Goal: Communication & Community: Answer question/provide support

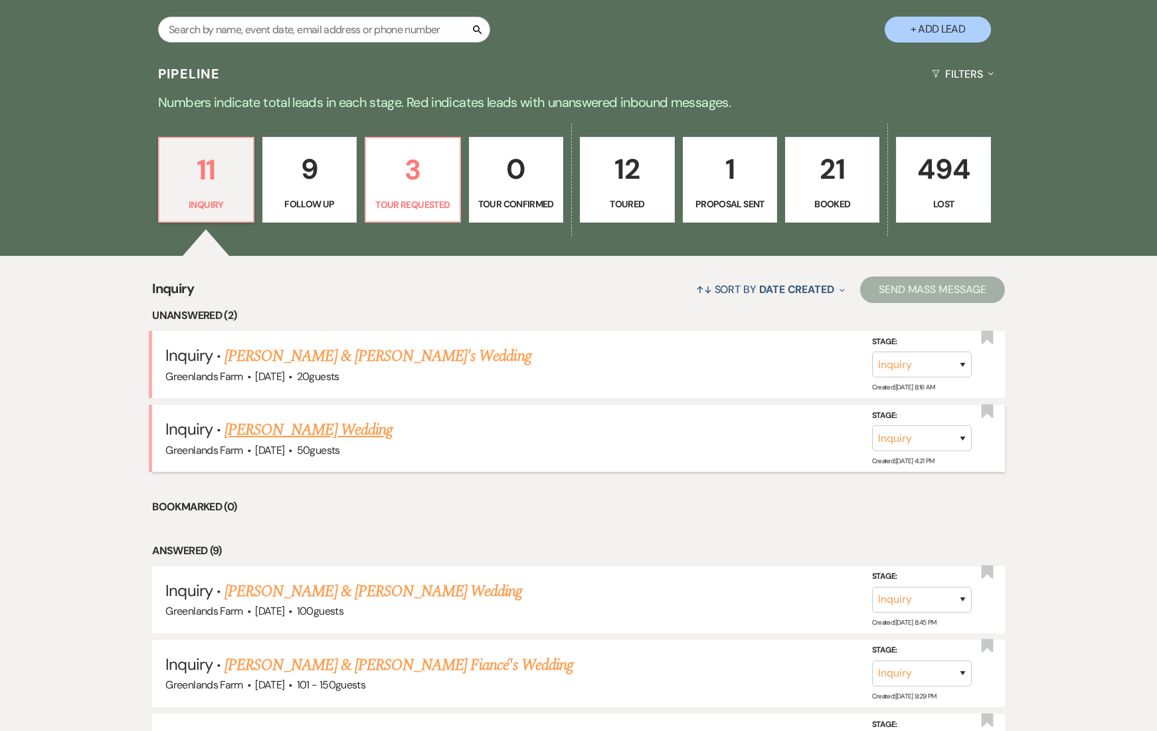
click at [301, 429] on link "[PERSON_NAME] Wedding" at bounding box center [309, 430] width 168 height 24
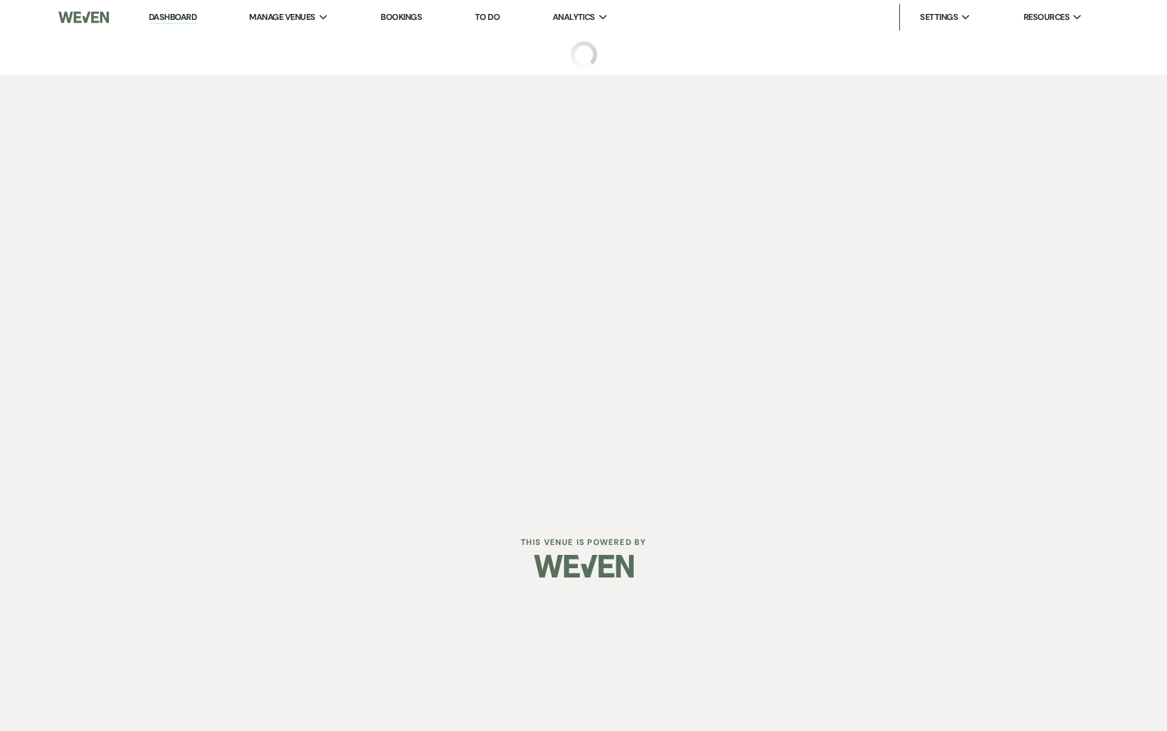
select select "1"
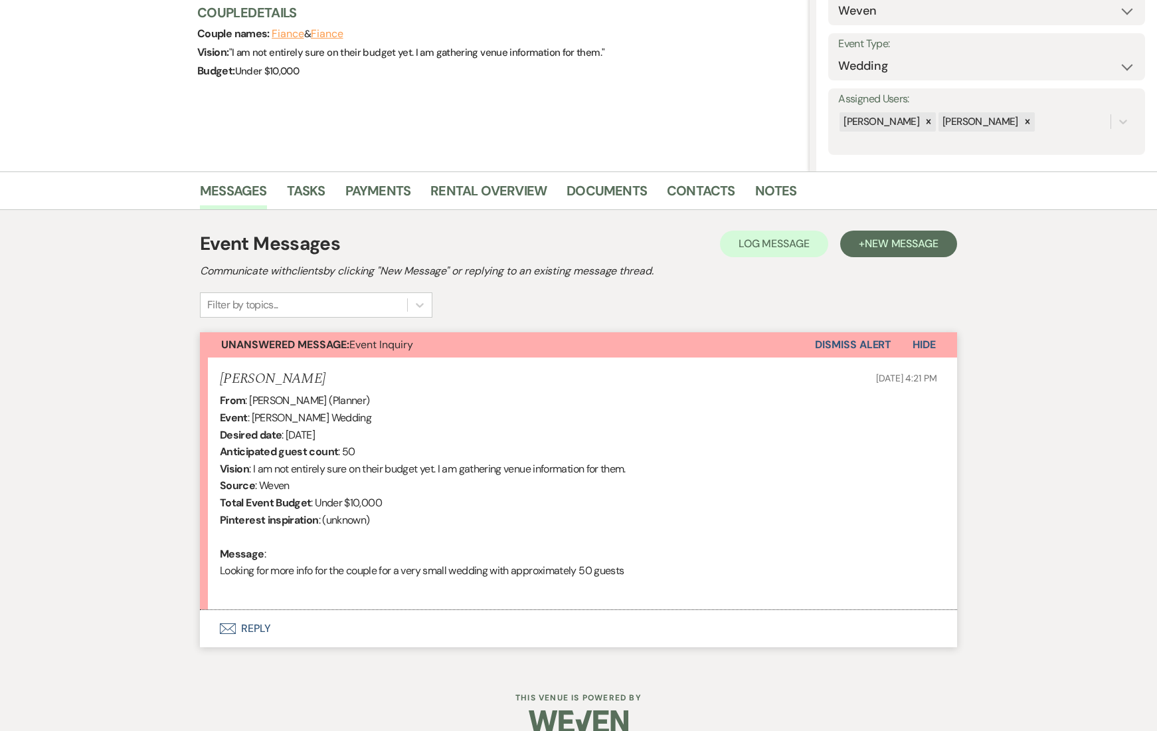
scroll to position [184, 0]
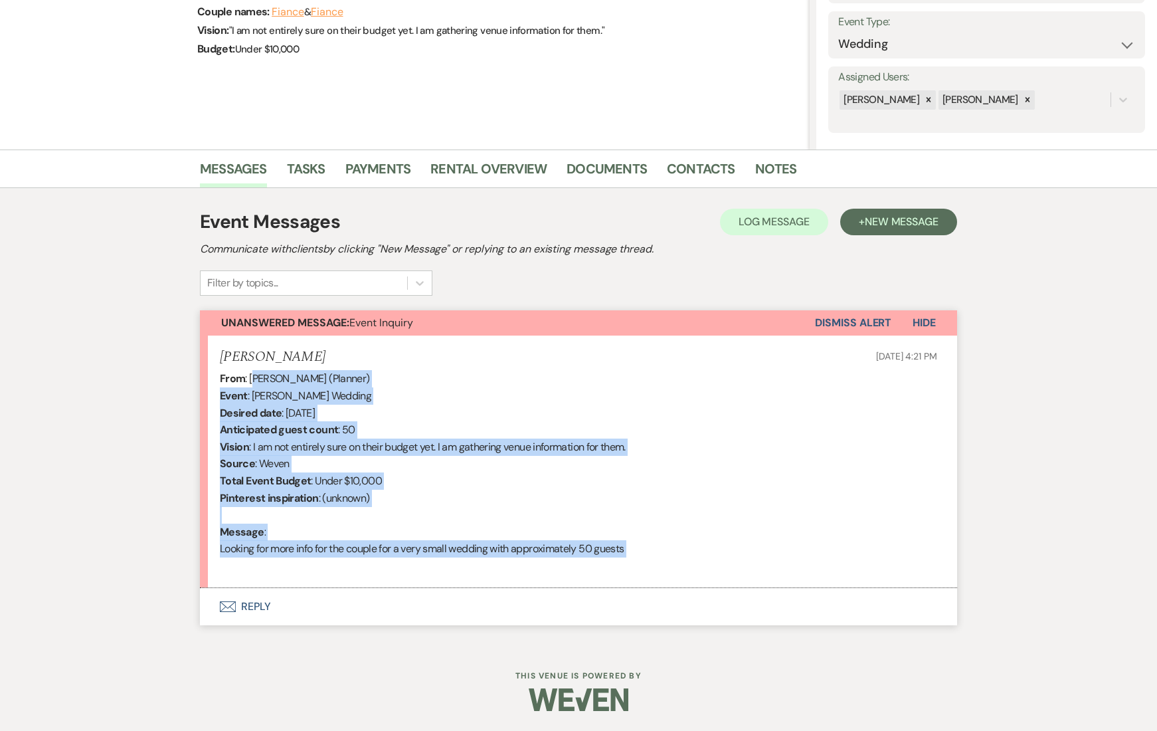
drag, startPoint x: 287, startPoint y: 381, endPoint x: 786, endPoint y: 563, distance: 531.2
click at [786, 563] on div "From : [PERSON_NAME] (Planner) Event : [PERSON_NAME] Wedding Desired date : [DA…" at bounding box center [579, 472] width 718 height 204
click at [777, 568] on div "From : [PERSON_NAME] (Planner) Event : [PERSON_NAME] Wedding Desired date : [DA…" at bounding box center [579, 472] width 718 height 204
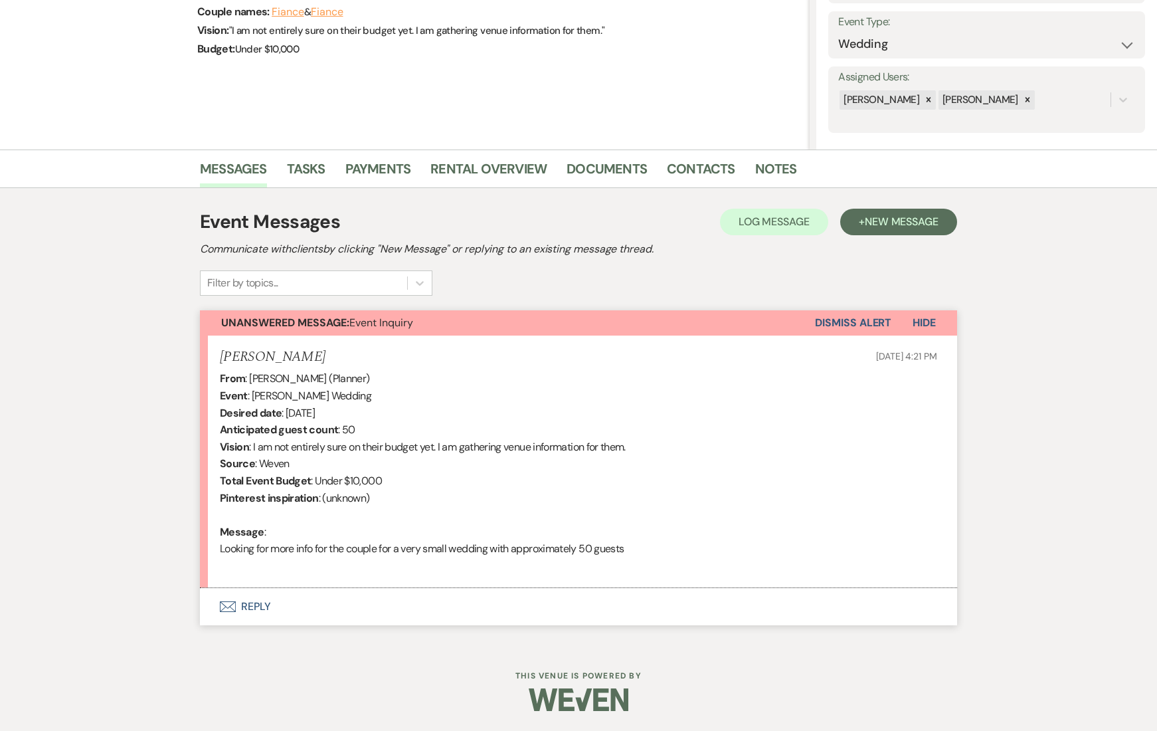
click at [250, 607] on button "Envelope Reply" at bounding box center [578, 606] width 757 height 37
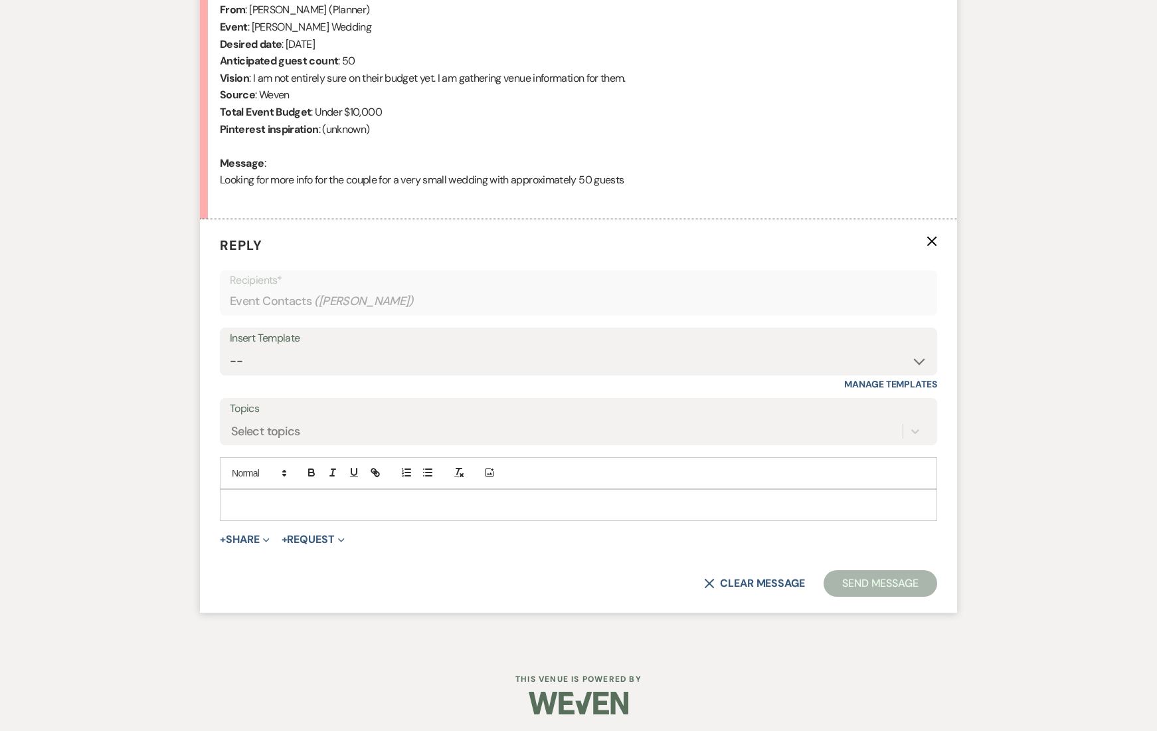
scroll to position [555, 0]
click at [315, 500] on p at bounding box center [579, 502] width 696 height 15
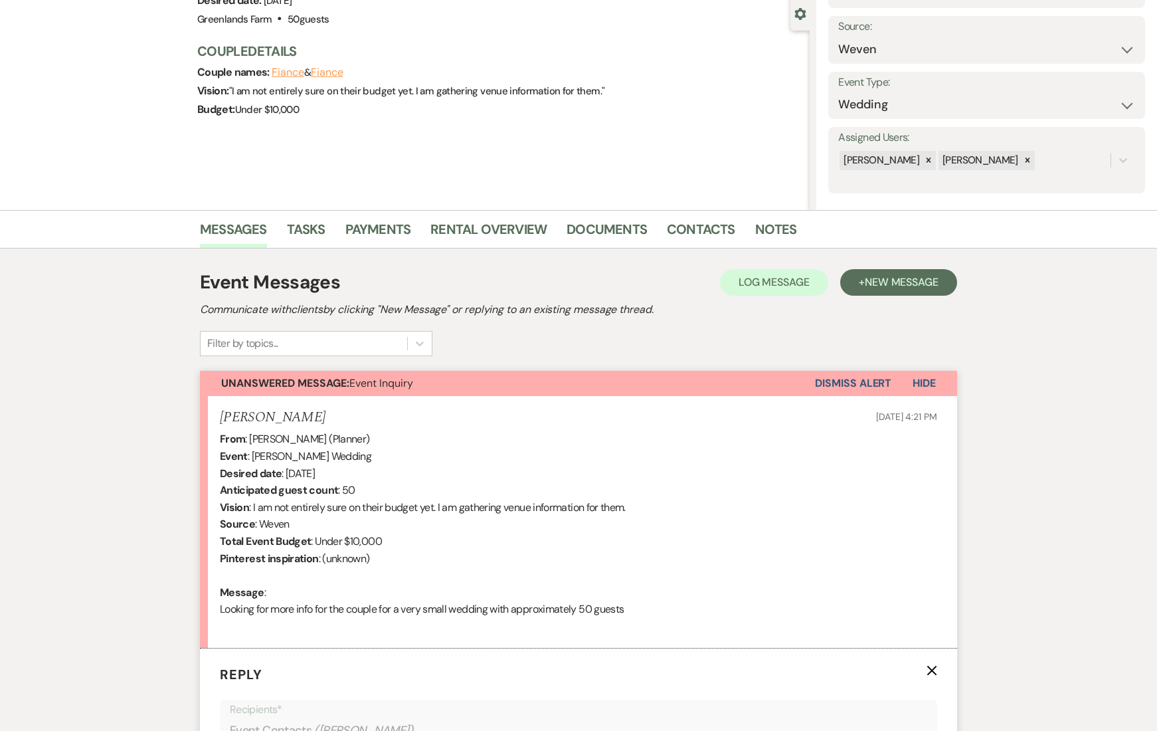
scroll to position [510, 0]
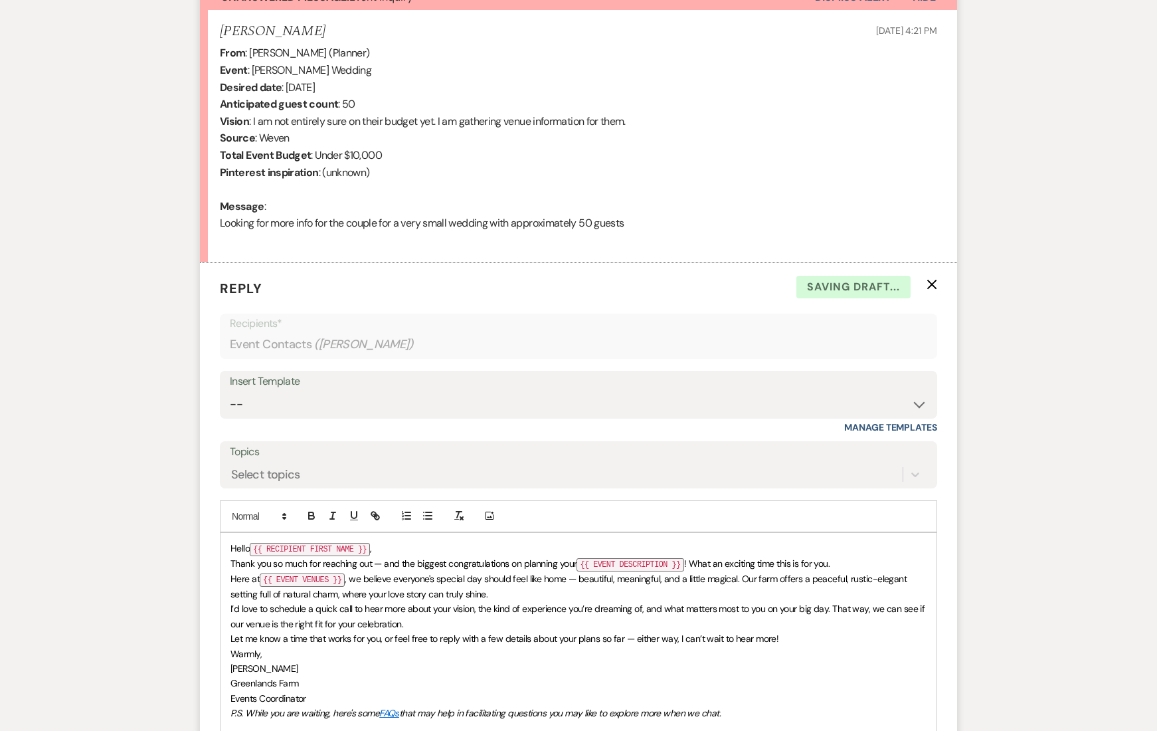
click at [285, 553] on code "{{ RECIPIENT FIRST NAME }}" at bounding box center [310, 549] width 120 height 13
click at [287, 550] on code "{{ RECIPIENT FIRST NAME }}" at bounding box center [310, 549] width 120 height 13
click at [288, 550] on code "{{ RECIPIENT FIRST NAME }}" at bounding box center [310, 549] width 120 height 13
click at [407, 541] on p "Hello {{ RECIPIENT FIRST NAME }} ," at bounding box center [579, 548] width 696 height 15
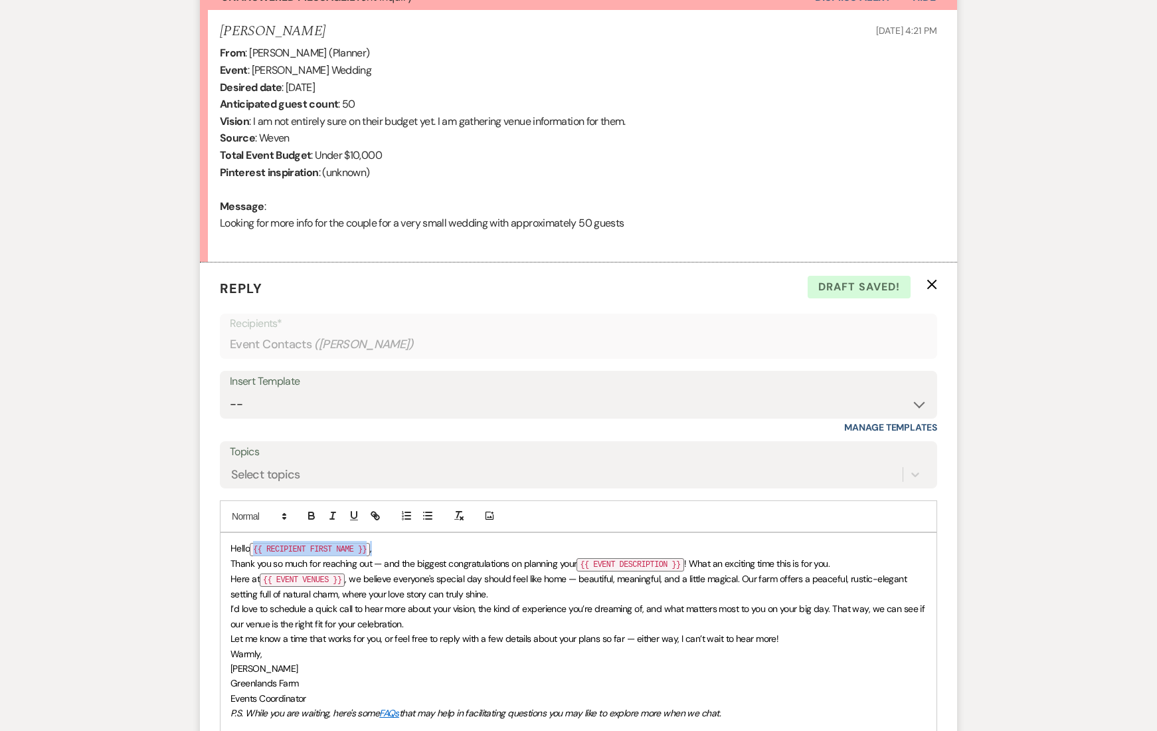
drag, startPoint x: 374, startPoint y: 548, endPoint x: 249, endPoint y: 547, distance: 125.6
click at [249, 547] on p "Hello {{ RECIPIENT FIRST NAME }} ," at bounding box center [579, 548] width 696 height 15
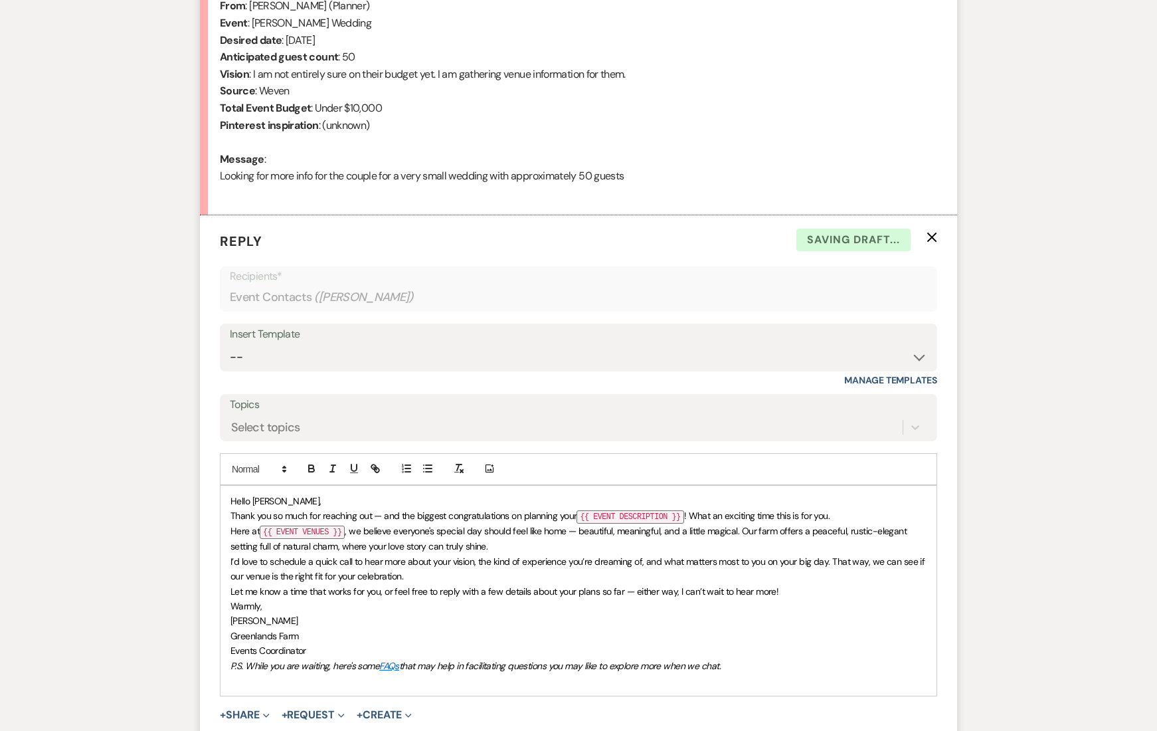
scroll to position [566, 0]
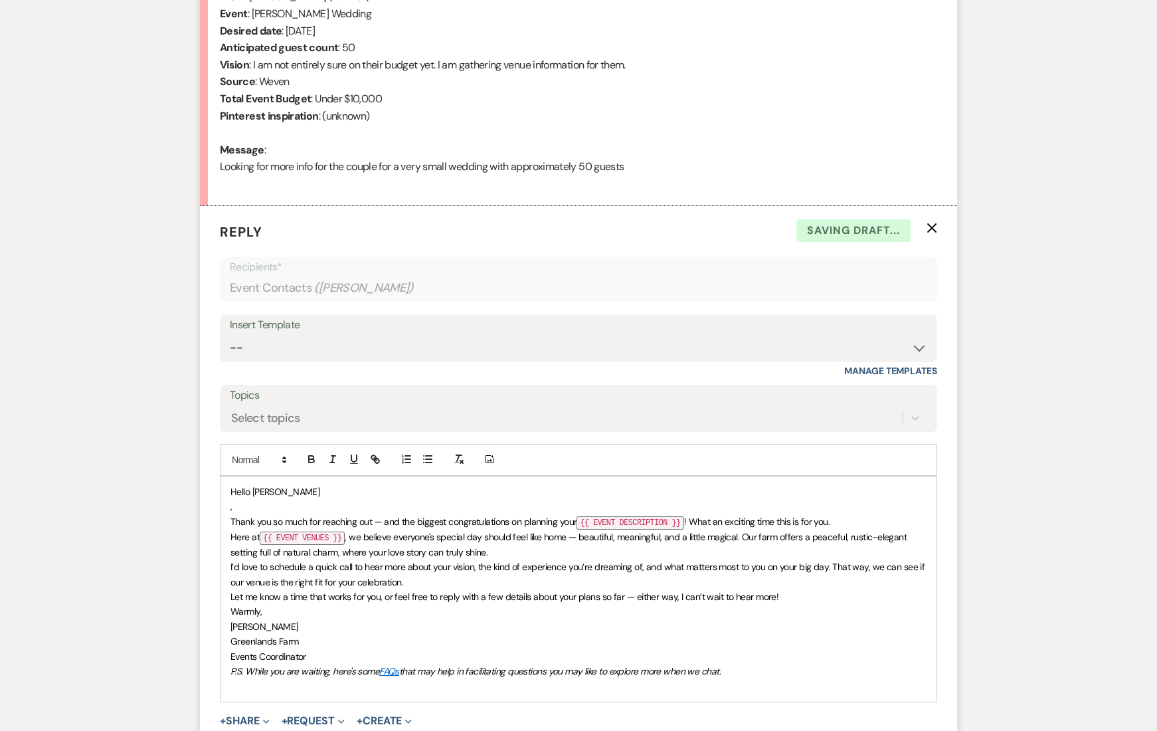
click at [627, 525] on code "{{ EVENT DESCRIPTION }}" at bounding box center [630, 522] width 107 height 13
click at [627, 524] on code "{{ EVENT DESCRIPTION }}" at bounding box center [630, 522] width 107 height 13
drag, startPoint x: 689, startPoint y: 516, endPoint x: 579, endPoint y: 524, distance: 110.6
click at [579, 524] on p "Thank you so much for reaching out — and the biggest congratulations on plannin…" at bounding box center [579, 521] width 696 height 15
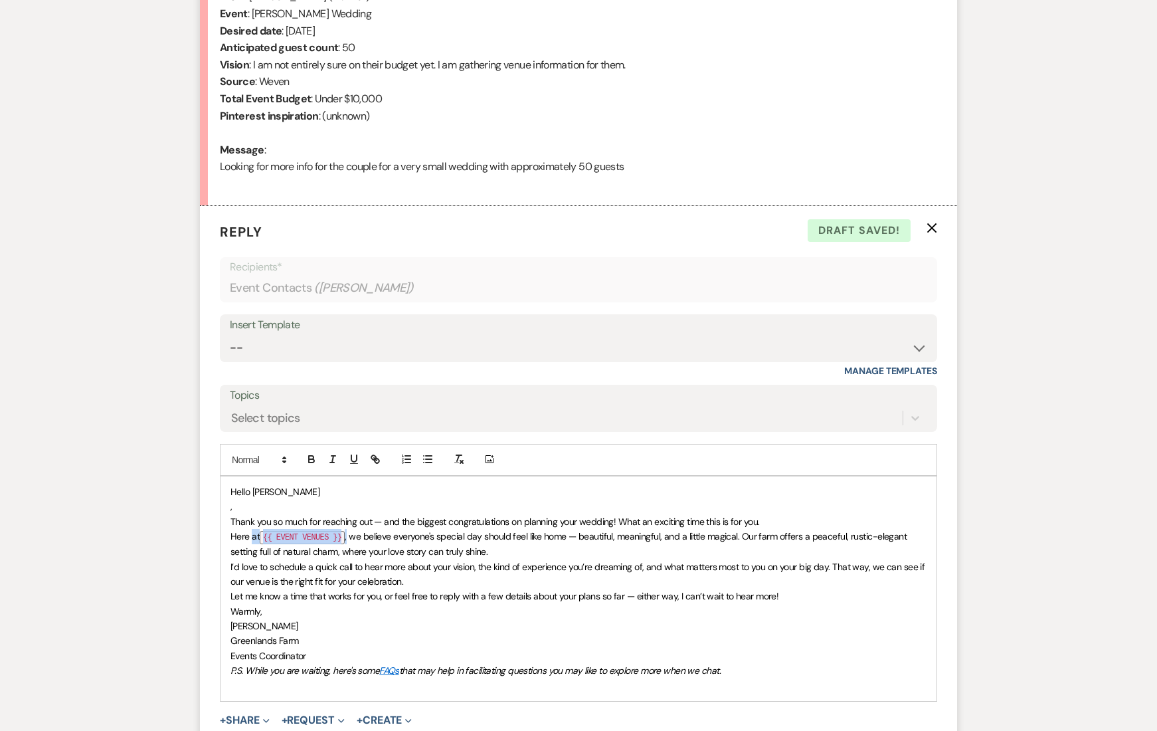
drag, startPoint x: 348, startPoint y: 532, endPoint x: 252, endPoint y: 532, distance: 95.7
click at [251, 531] on p "Here at {{ EVENT VENUES }} , we believe everyone's special day should feel like…" at bounding box center [579, 544] width 696 height 30
click at [475, 550] on p "Here at [GEOGRAPHIC_DATA], we believe everyone's special day should feel like h…" at bounding box center [579, 544] width 696 height 30
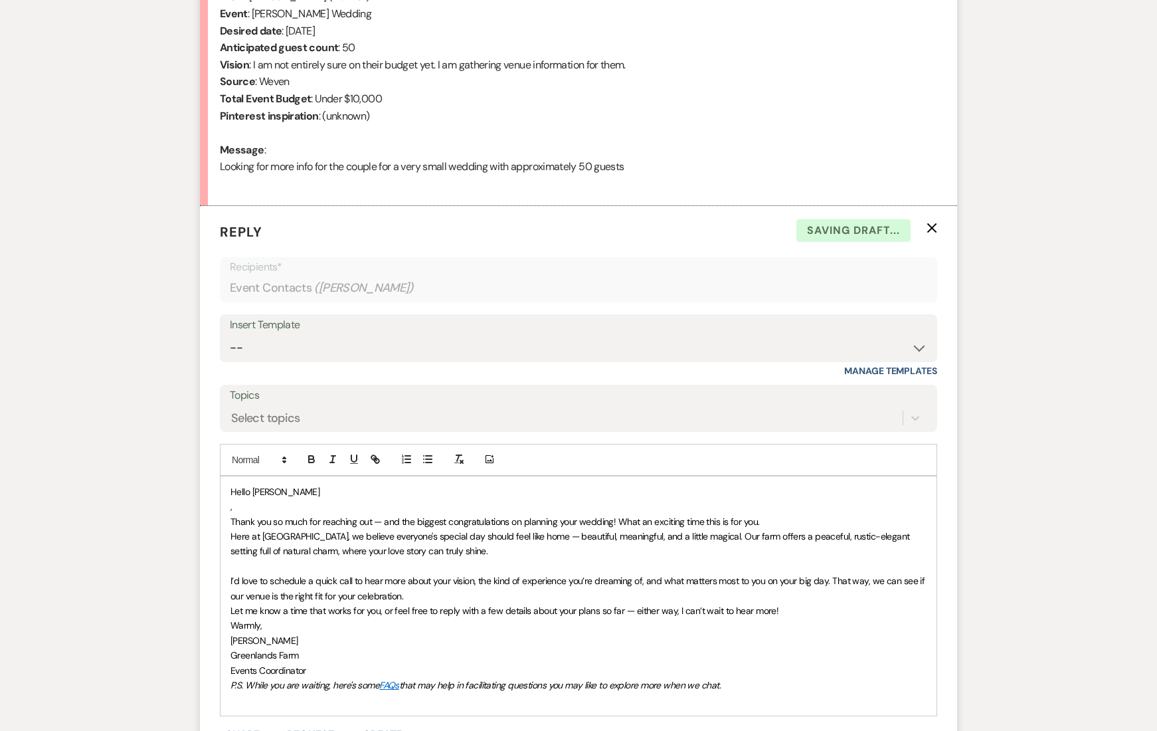
click at [543, 591] on p "I’d love to schedule a quick call to hear more about your vision, the kind of e…" at bounding box center [579, 588] width 696 height 30
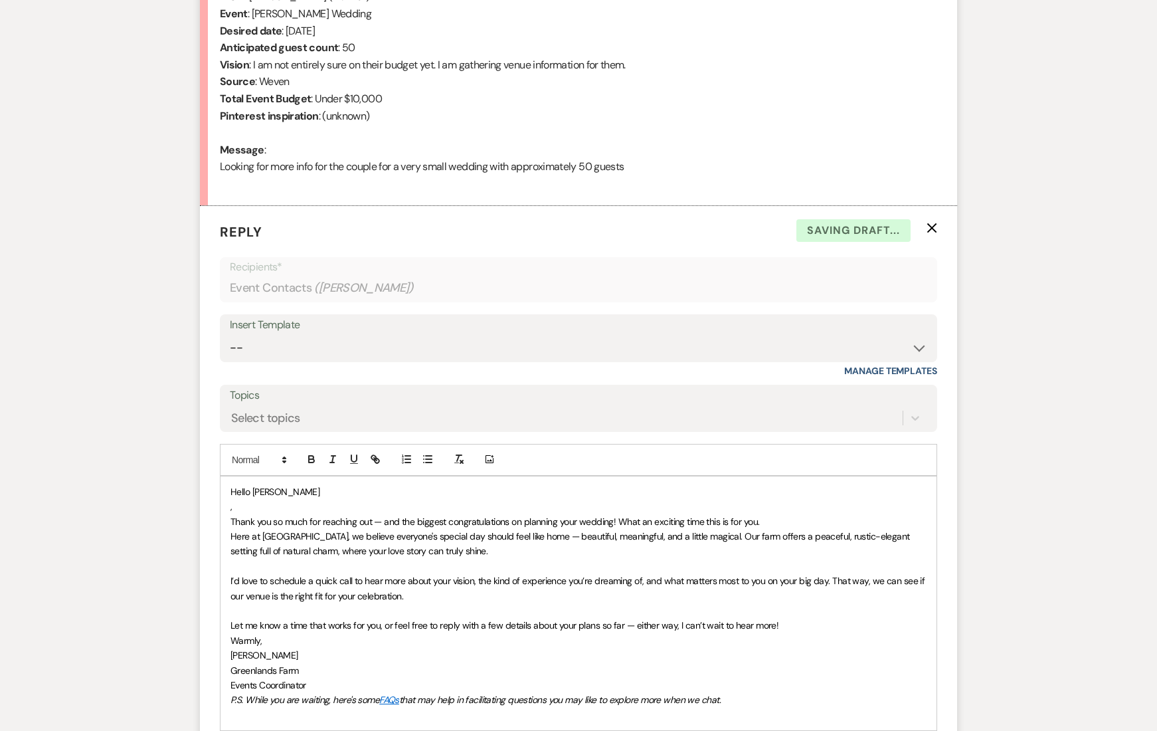
click at [830, 626] on p "Let me know a time that works for you, or feel free to reply with a few details…" at bounding box center [579, 625] width 696 height 15
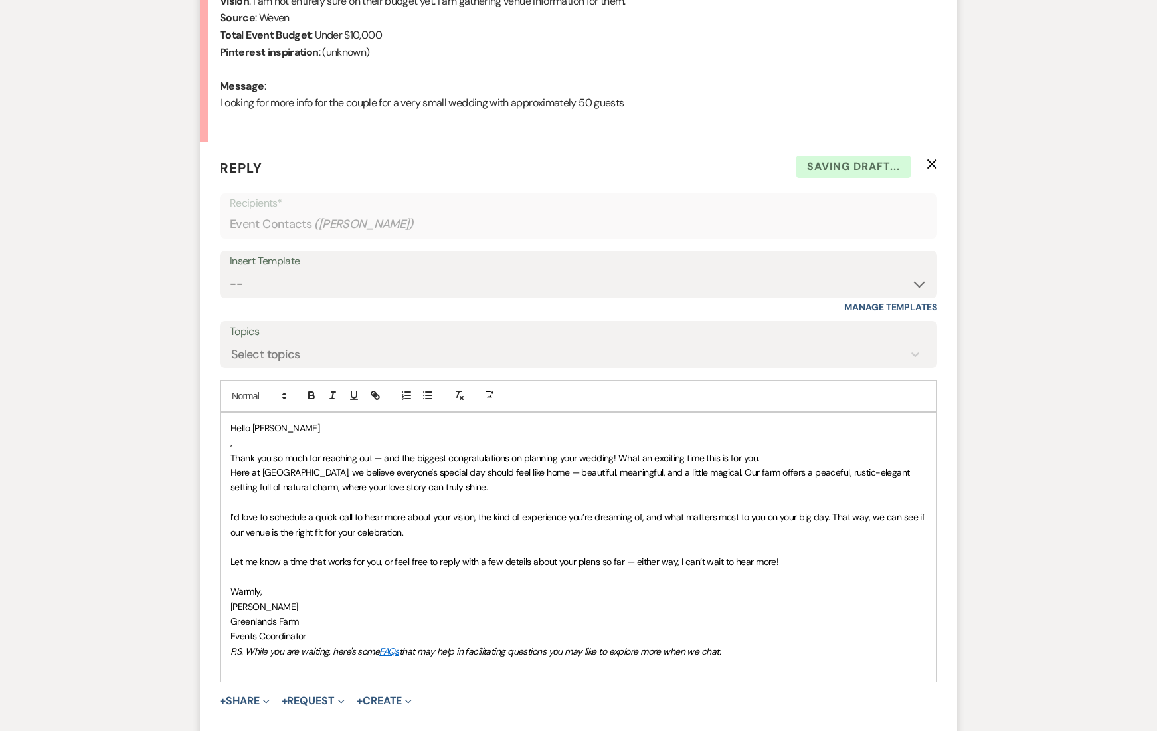
scroll to position [746, 0]
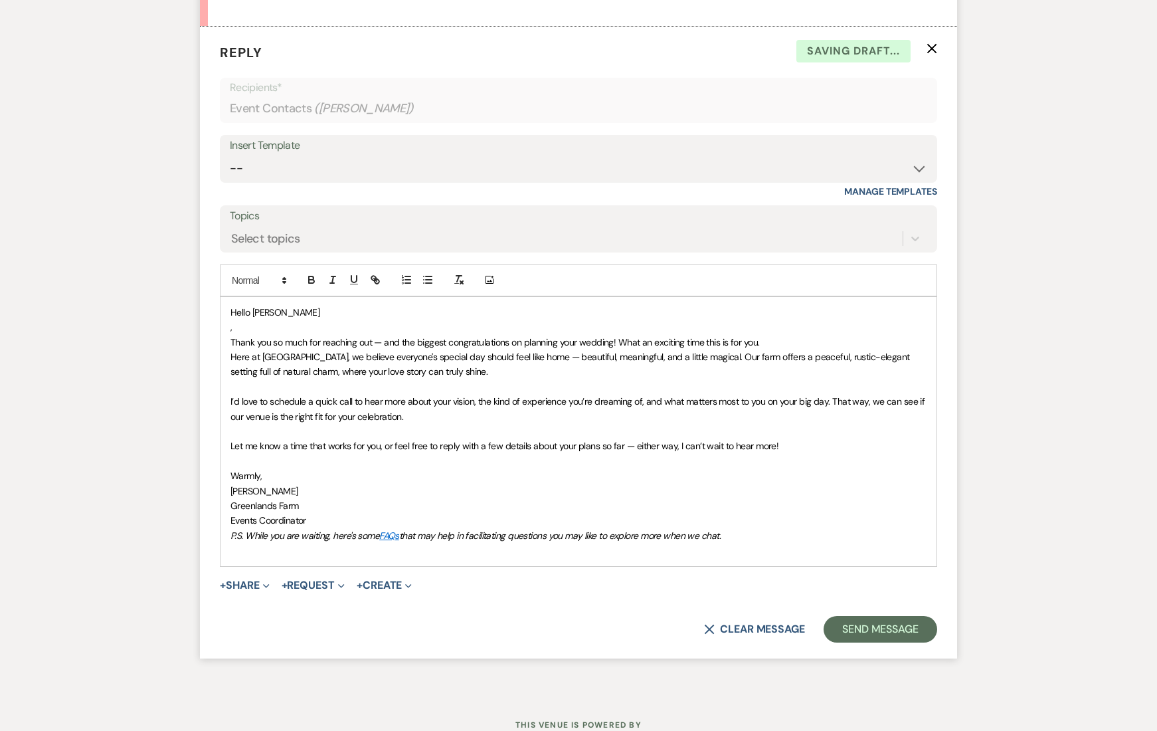
click at [350, 515] on p "Events Coordinator" at bounding box center [579, 520] width 696 height 15
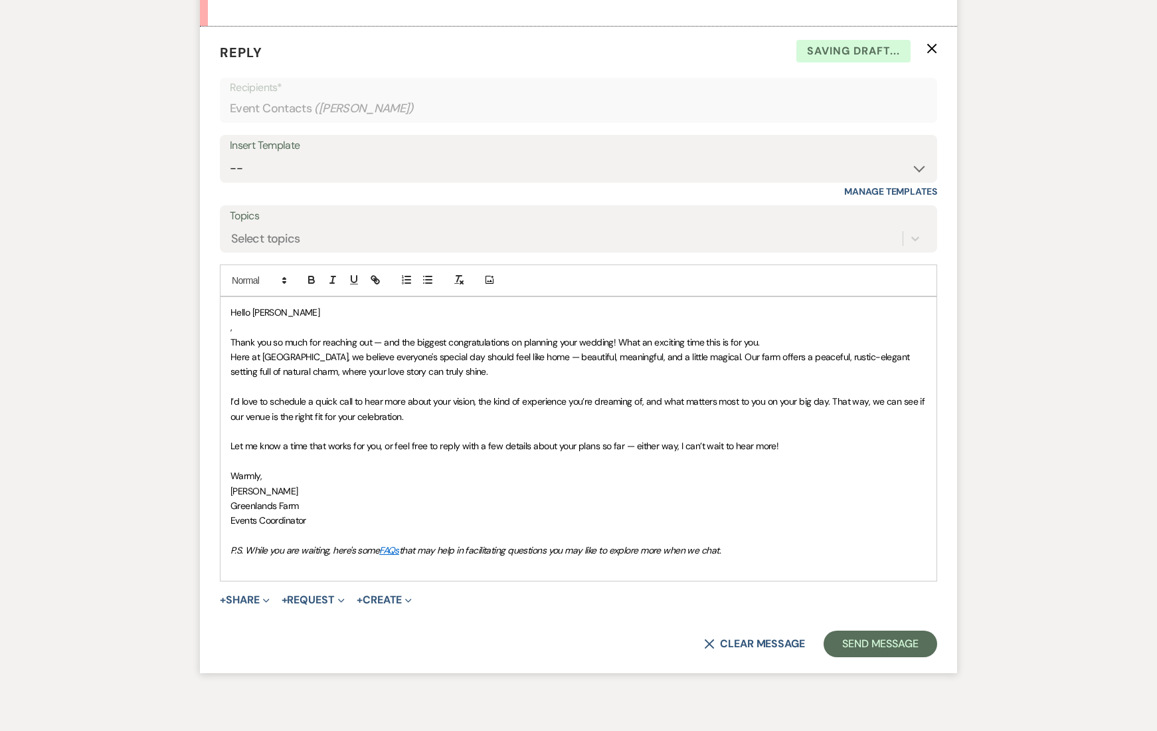
drag, startPoint x: 336, startPoint y: 483, endPoint x: 174, endPoint y: 488, distance: 161.5
click at [173, 488] on div "Messages Tasks Payments Rental Overview Documents Contacts Notes Event Messages…" at bounding box center [578, 148] width 1157 height 1121
click at [421, 498] on p "Greenlands Farm" at bounding box center [579, 505] width 696 height 15
click at [370, 508] on p "Greenlands Farm" at bounding box center [579, 505] width 696 height 15
drag, startPoint x: 344, startPoint y: 520, endPoint x: 136, endPoint y: 517, distance: 208.0
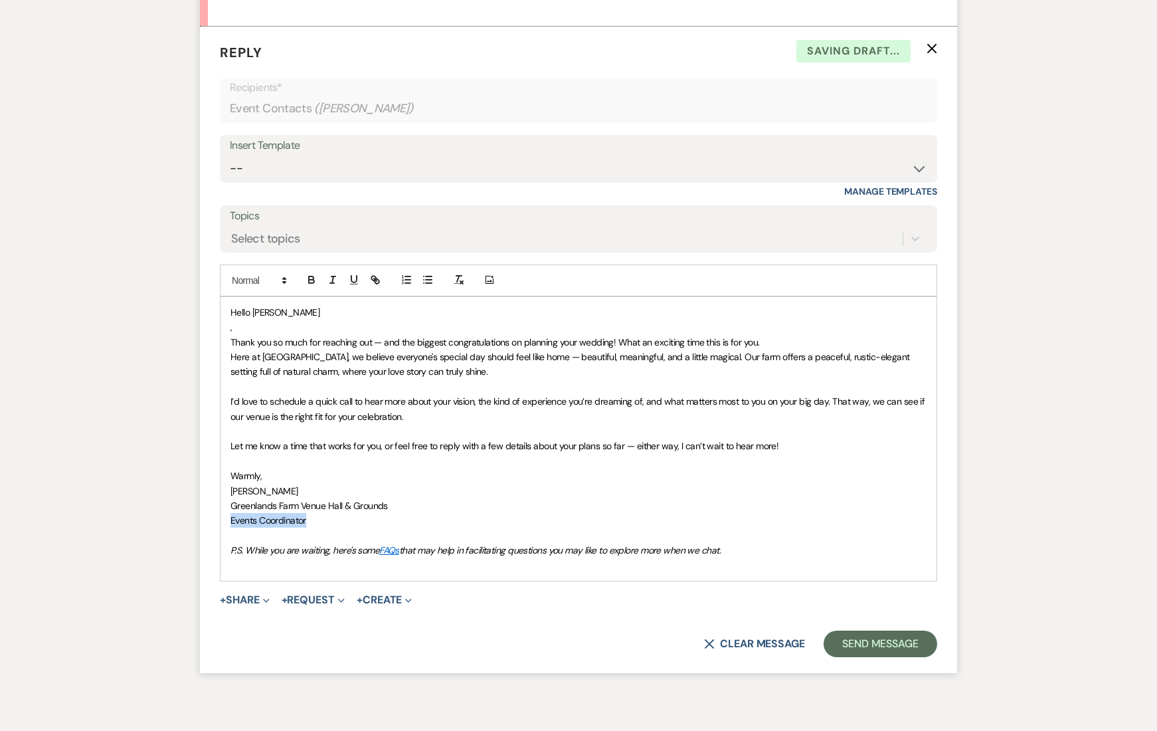
click at [136, 518] on div "Messages Tasks Payments Rental Overview Documents Contacts Notes Event Messages…" at bounding box center [578, 148] width 1157 height 1121
click at [300, 503] on span "Greenlands Farm Venue Hall & Grounds" at bounding box center [309, 506] width 157 height 12
click at [292, 478] on p "Warmly," at bounding box center [579, 475] width 696 height 15
click at [295, 492] on p "[PERSON_NAME]" at bounding box center [579, 491] width 696 height 15
click at [328, 531] on p at bounding box center [579, 535] width 696 height 15
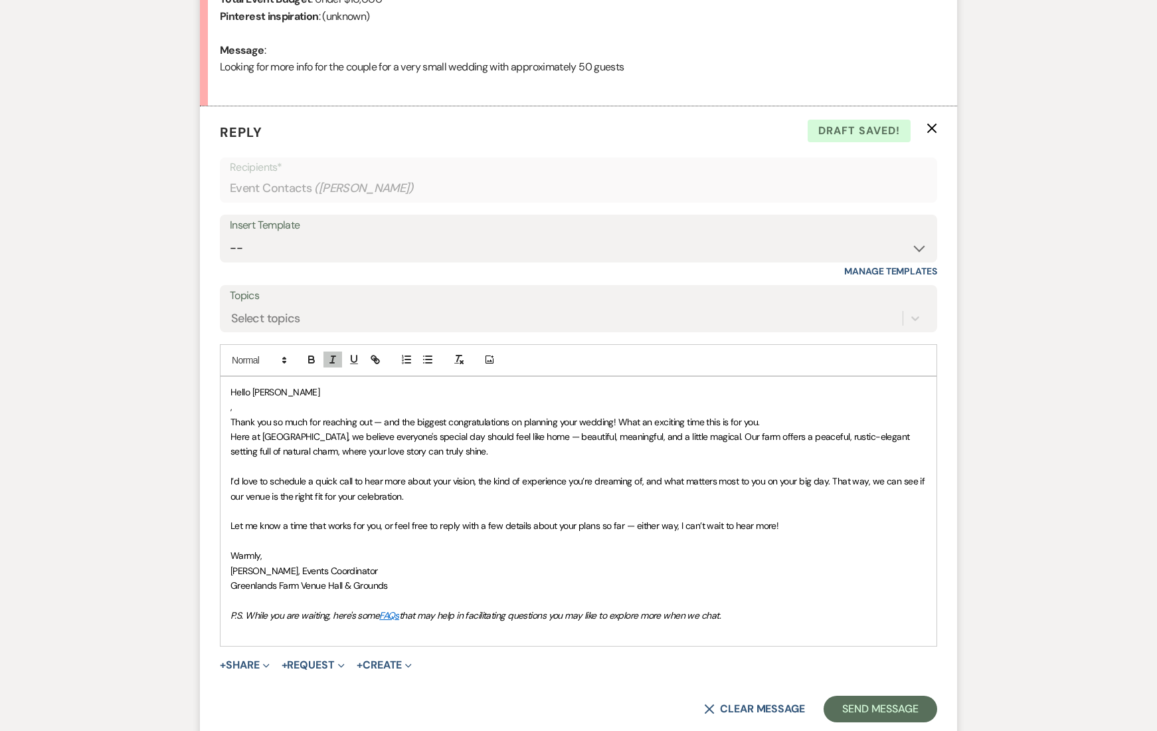
scroll to position [661, 0]
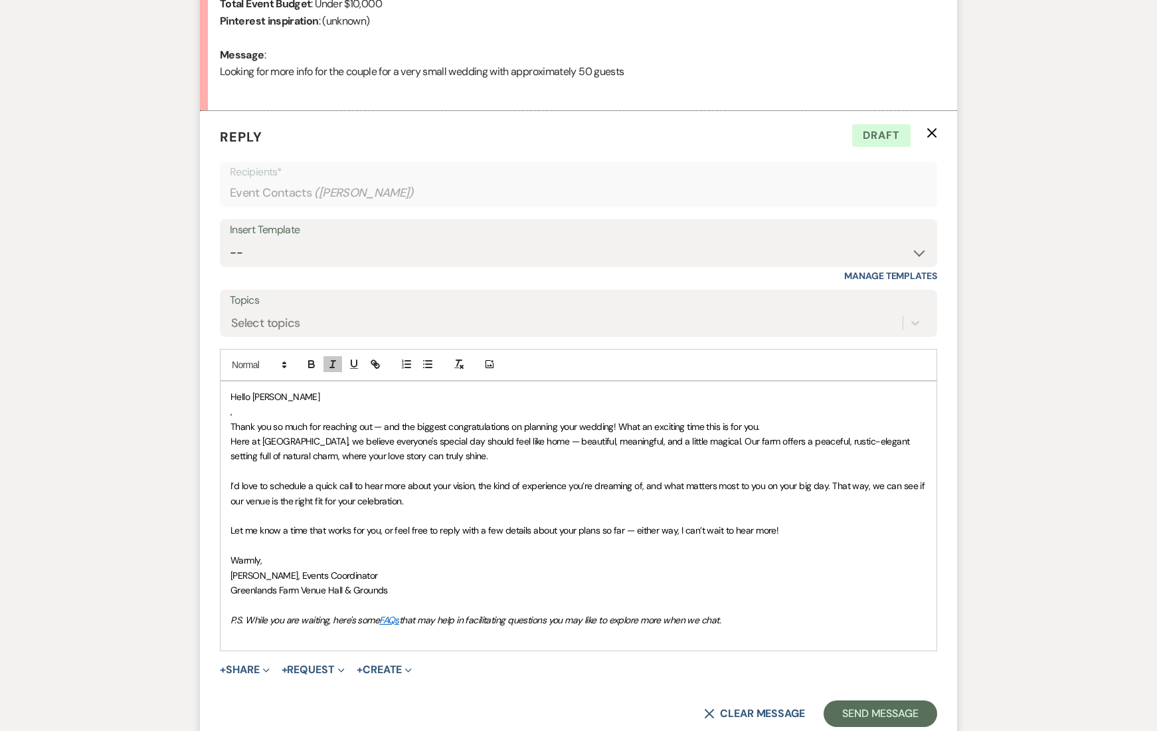
drag, startPoint x: 736, startPoint y: 617, endPoint x: 216, endPoint y: 421, distance: 555.7
click at [216, 421] on form "Reply X Draft Recipients* Event Contacts ( [PERSON_NAME] ) Insert Template -- D…" at bounding box center [578, 426] width 757 height 631
copy div "Thank you so much for reaching out — and the biggest congratulations on plannin…"
click at [224, 415] on div "Hello [PERSON_NAME] , Thank you so much for reaching out — and the biggest cong…" at bounding box center [579, 515] width 716 height 269
click at [866, 714] on button "Send Message" at bounding box center [881, 713] width 114 height 27
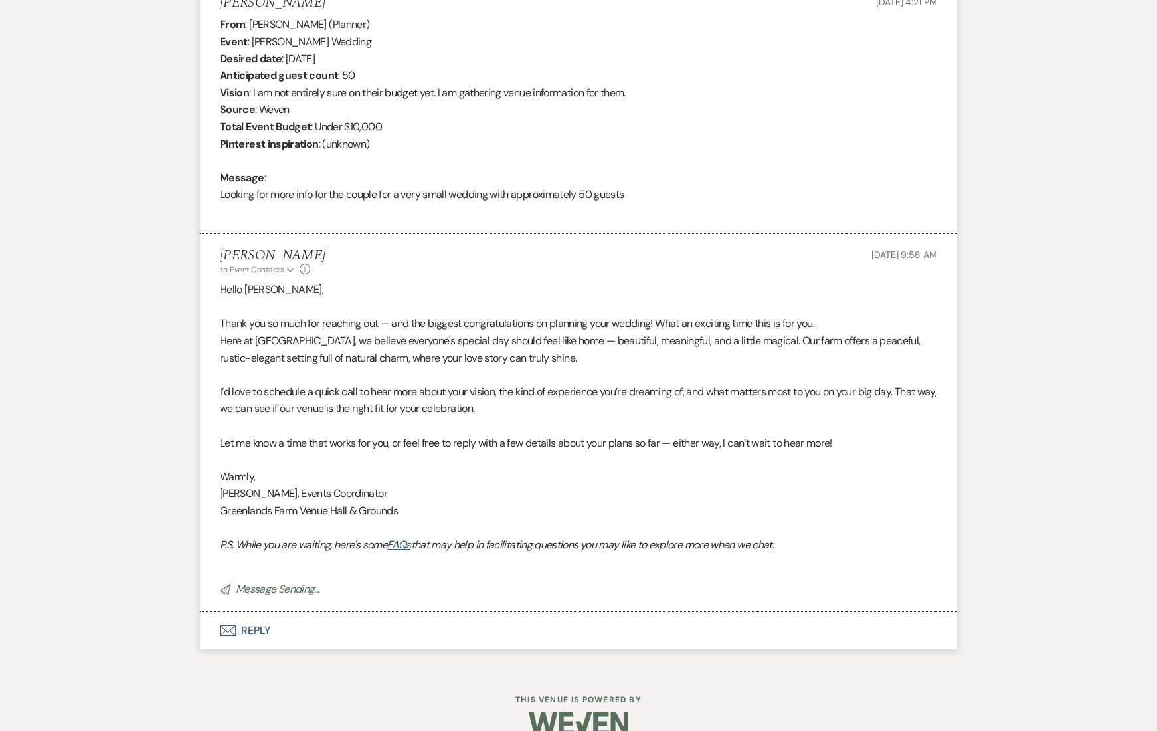
scroll to position [0, 0]
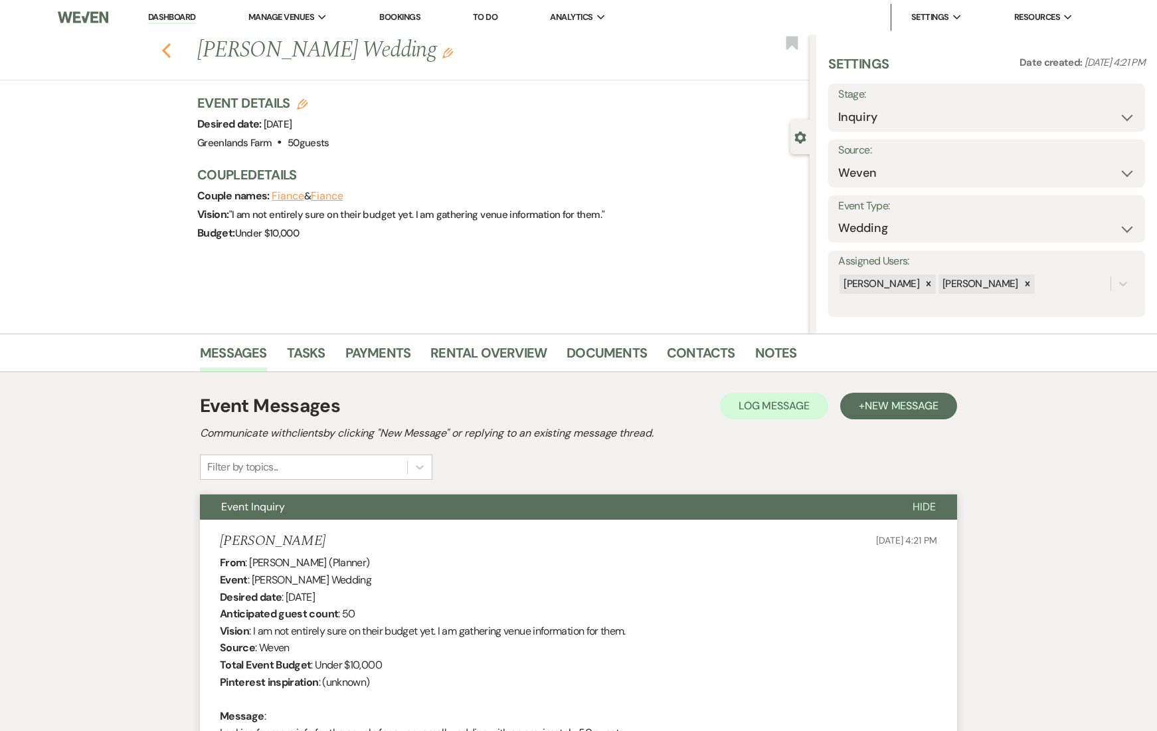
click at [167, 49] on icon "Previous" at bounding box center [166, 51] width 10 height 16
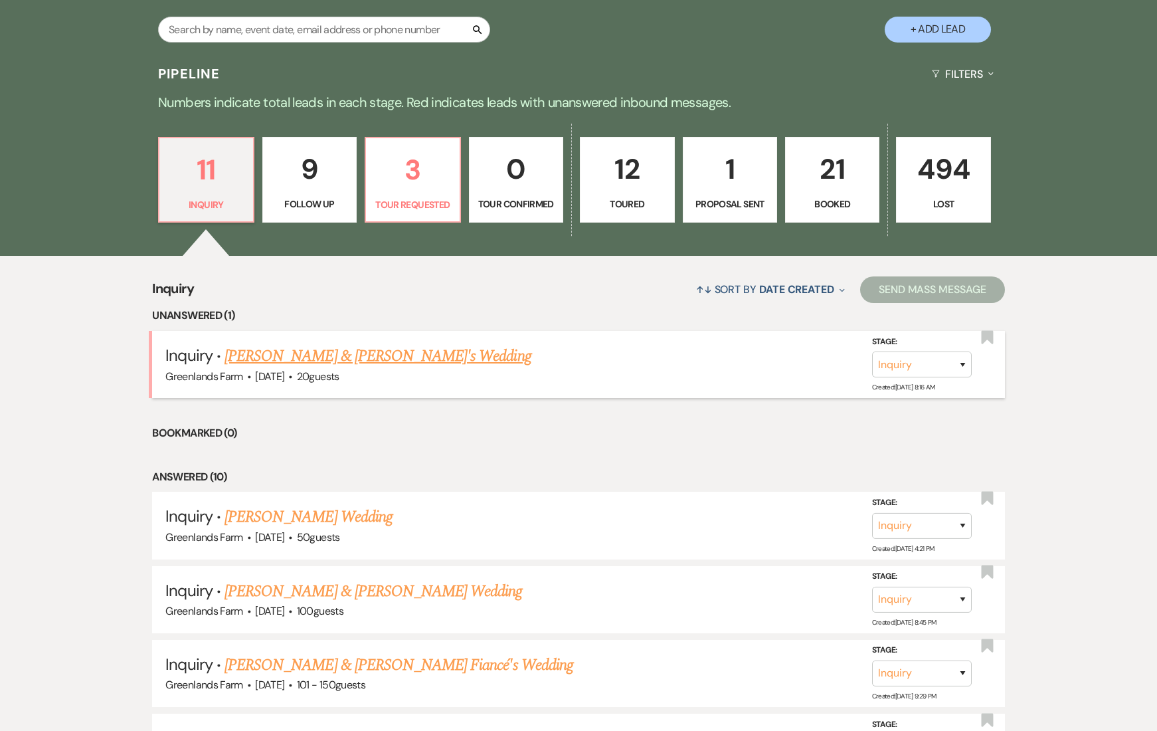
click at [318, 359] on link "[PERSON_NAME] & [PERSON_NAME]'s Wedding" at bounding box center [378, 356] width 307 height 24
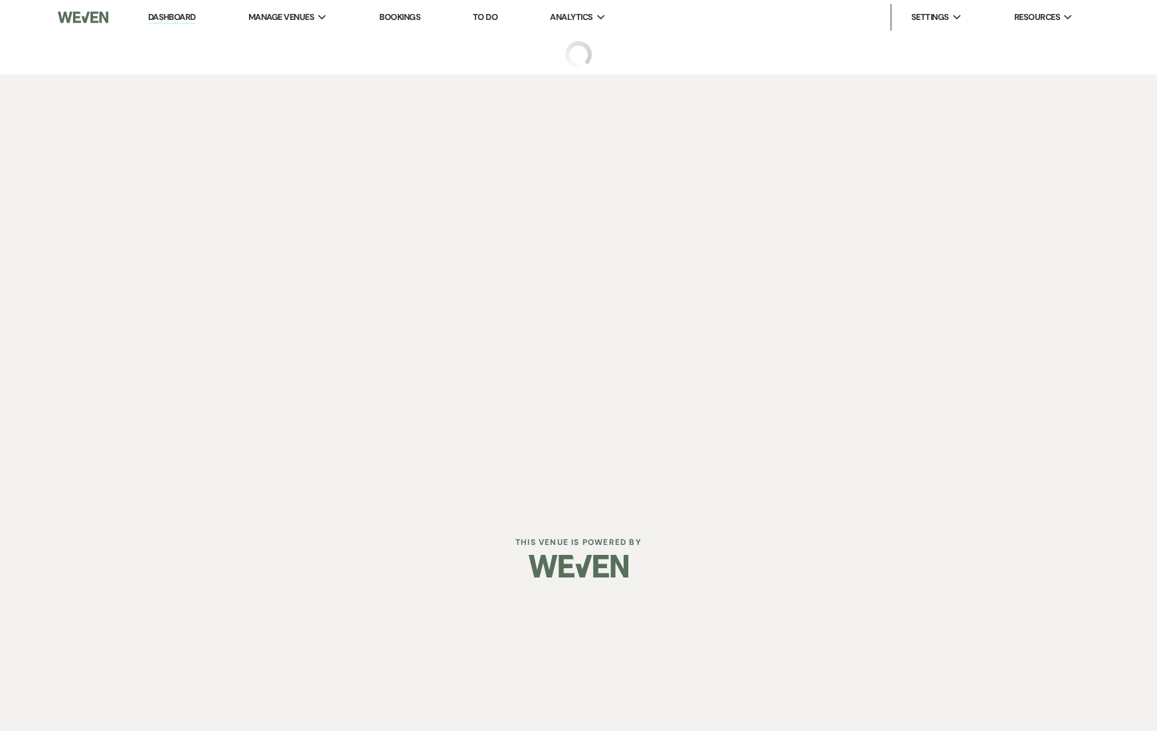
select select "1"
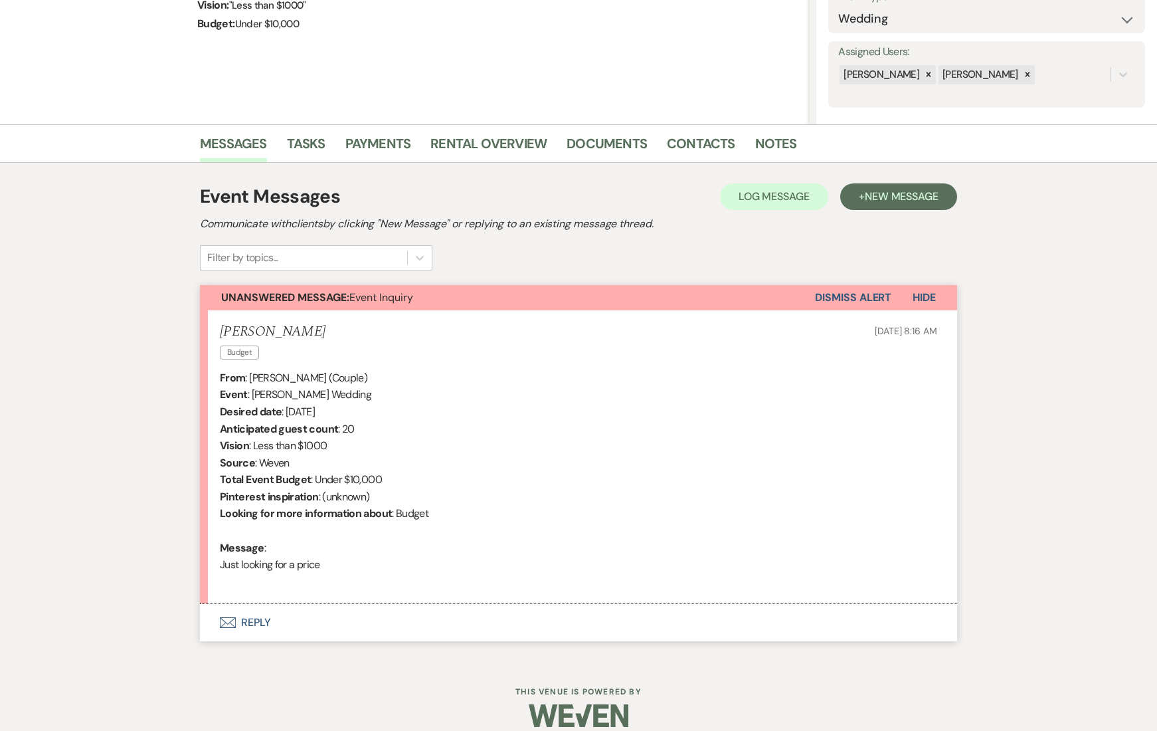
scroll to position [225, 0]
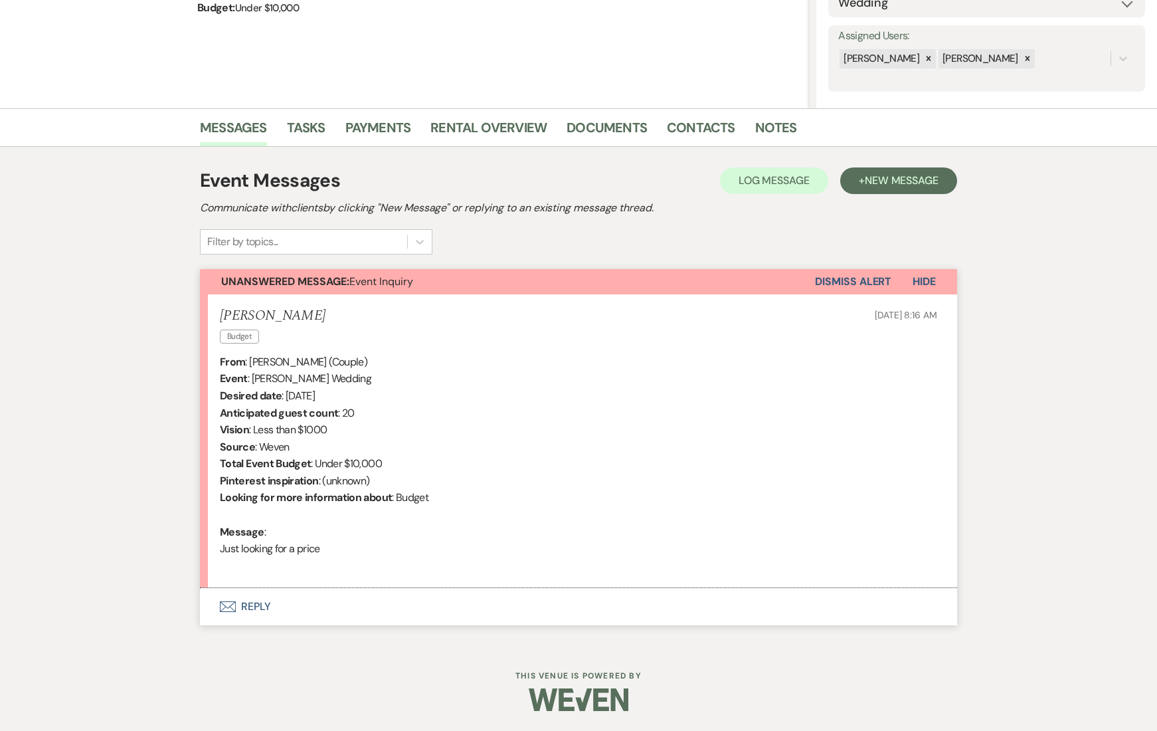
click at [252, 605] on button "Envelope Reply" at bounding box center [578, 606] width 757 height 37
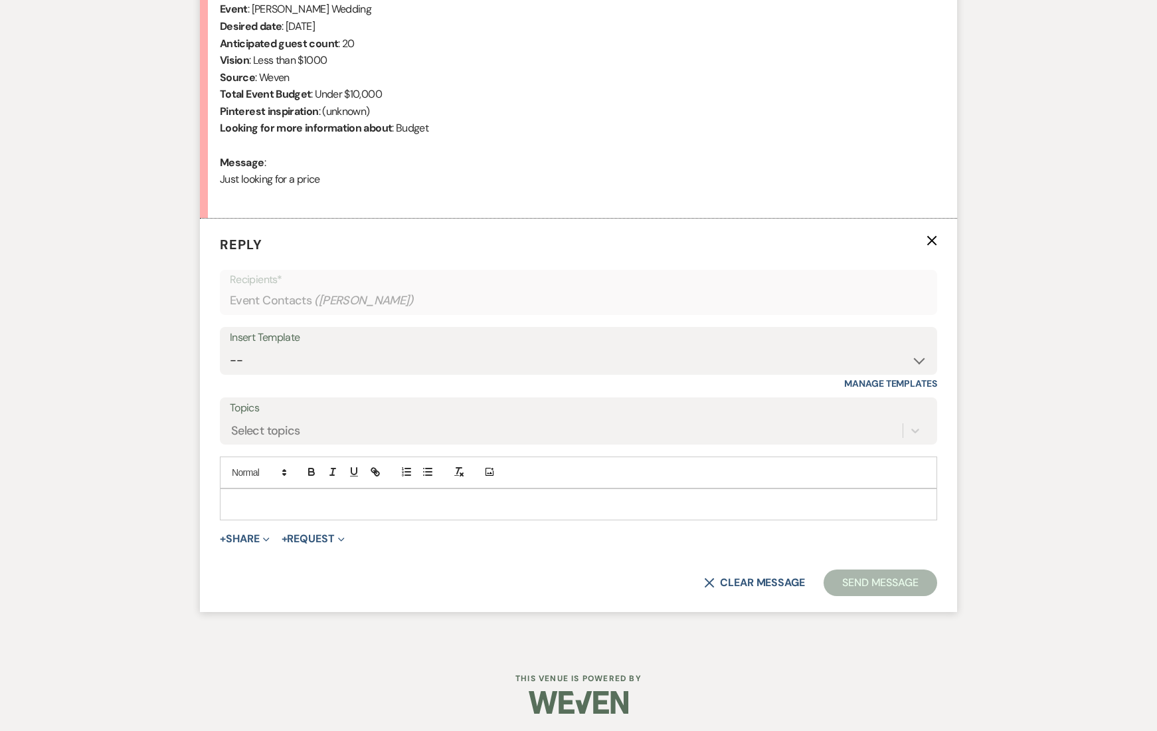
scroll to position [597, 0]
click at [276, 504] on p at bounding box center [579, 502] width 696 height 15
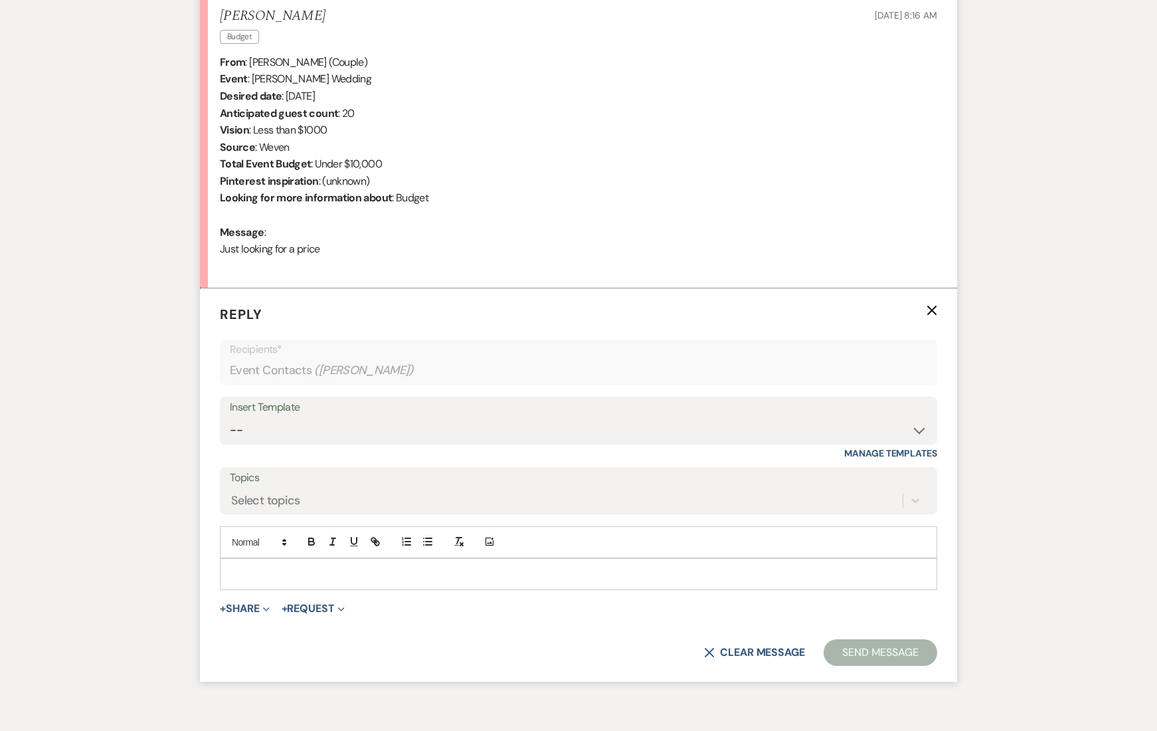
scroll to position [524, 0]
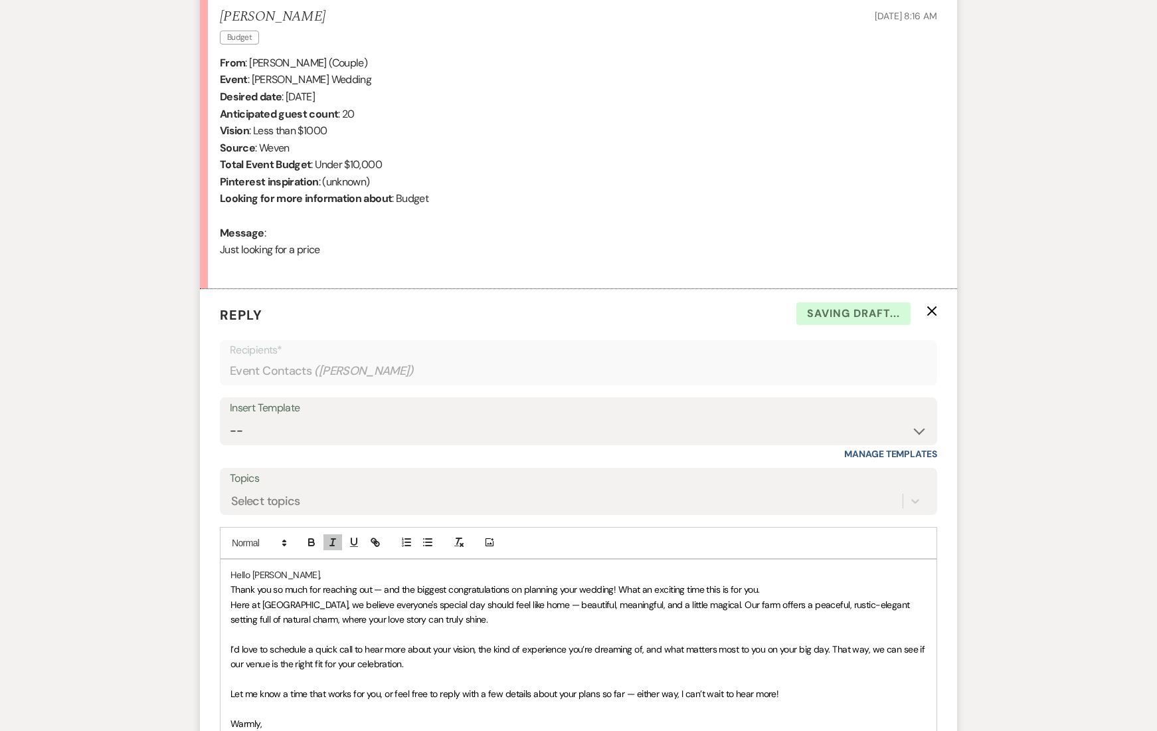
click at [314, 572] on p "Hello [PERSON_NAME]," at bounding box center [579, 574] width 696 height 15
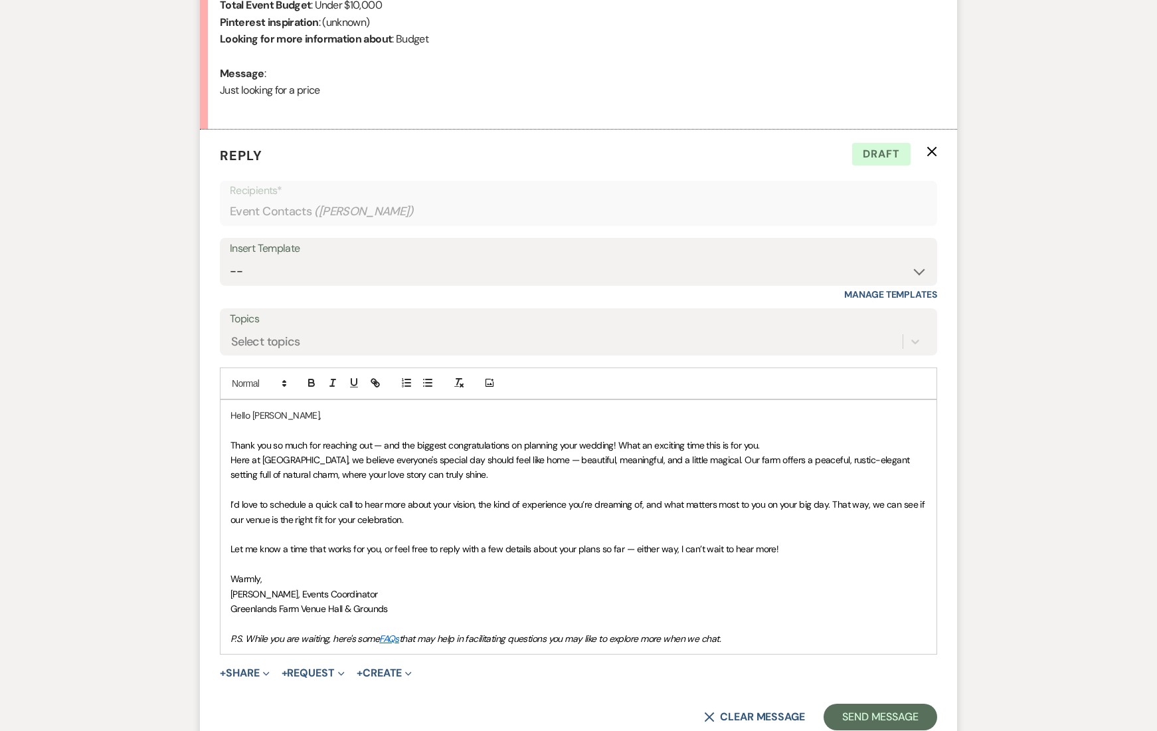
scroll to position [690, 0]
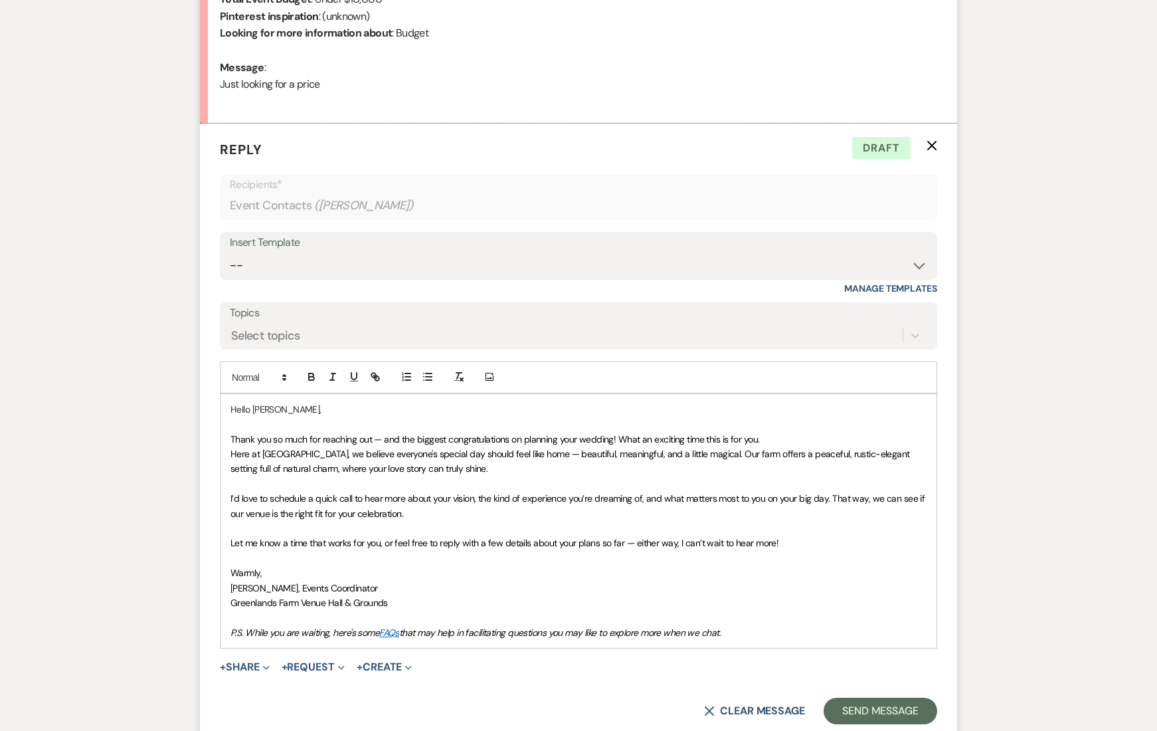
click at [789, 435] on p "Thank you so much for reaching out — and the biggest congratulations on plannin…" at bounding box center [579, 439] width 696 height 15
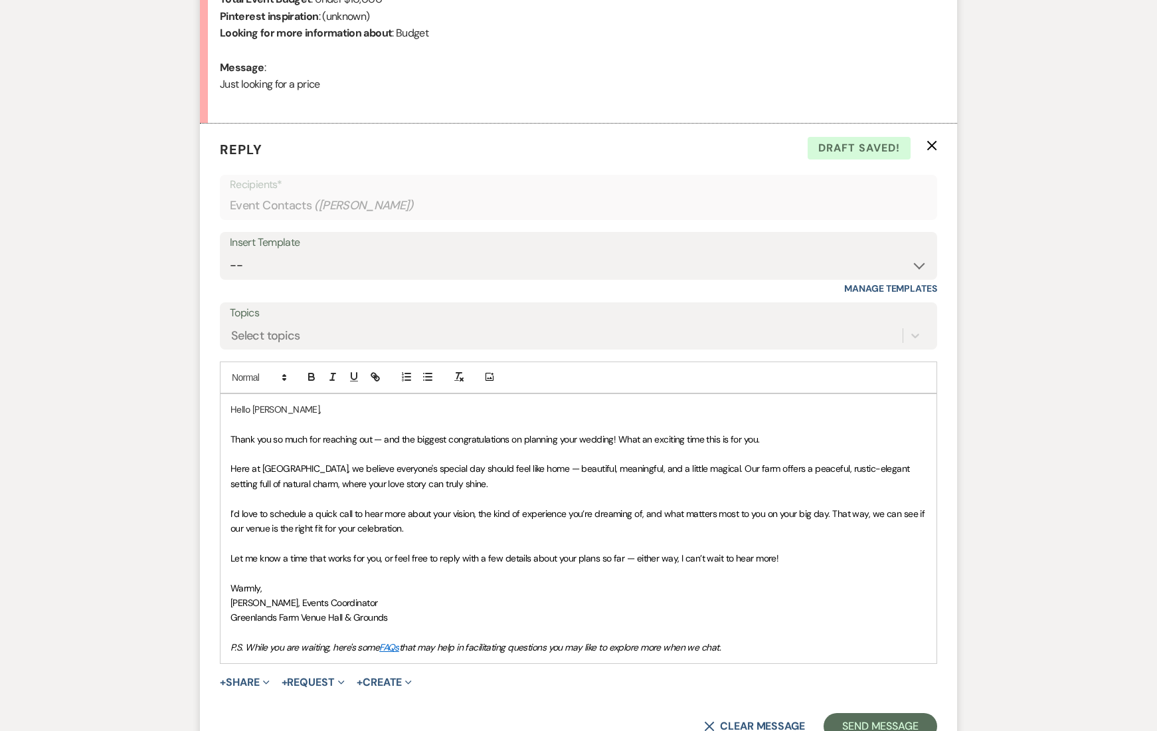
click at [416, 528] on p "I’d love to schedule a quick call to hear more about your vision, the kind of e…" at bounding box center [579, 521] width 696 height 30
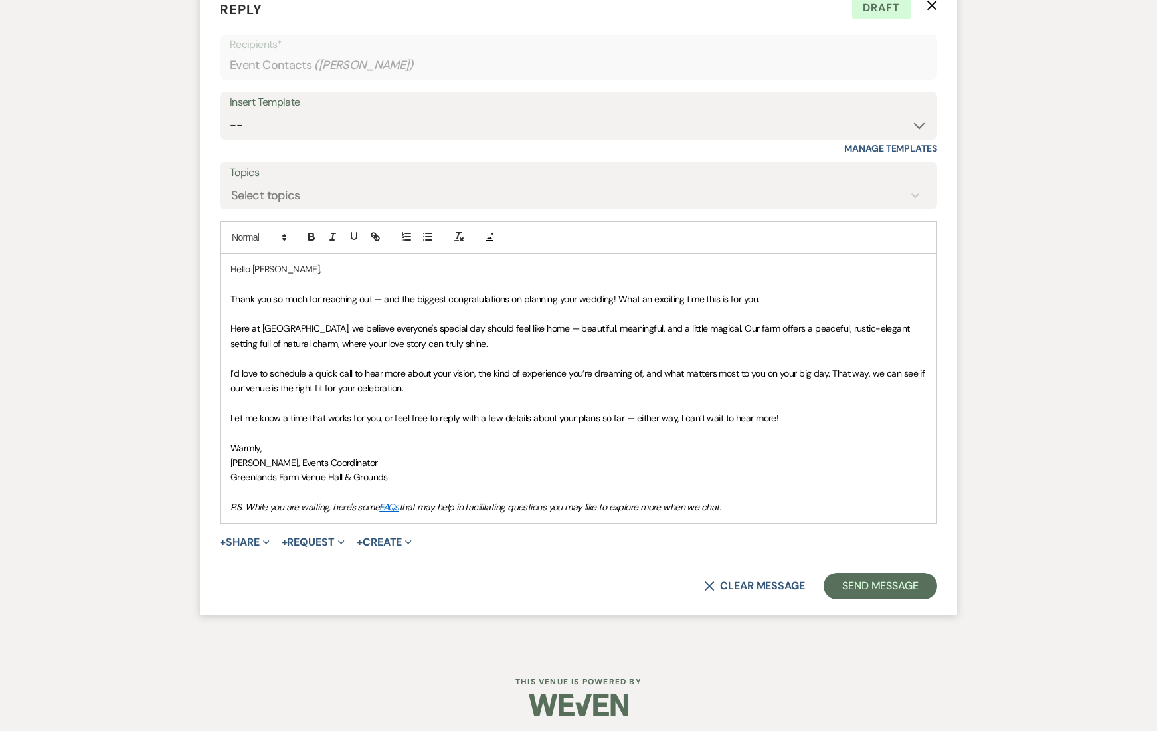
scroll to position [835, 0]
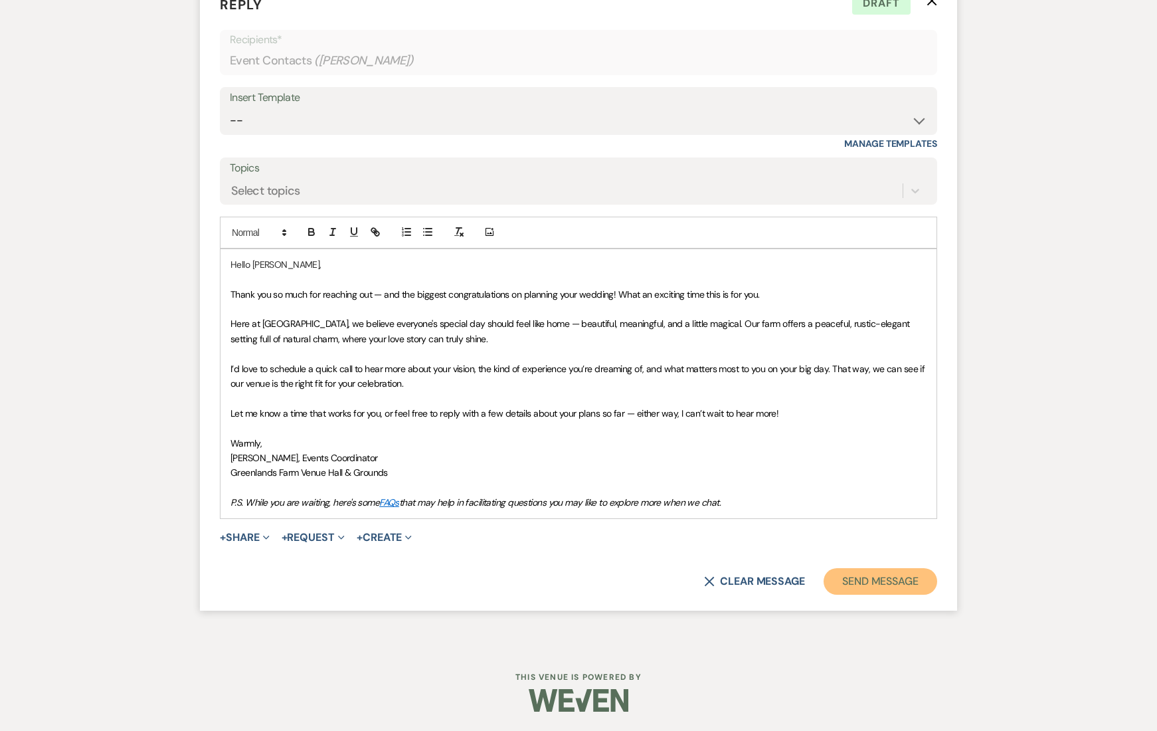
click at [897, 583] on button "Send Message" at bounding box center [881, 581] width 114 height 27
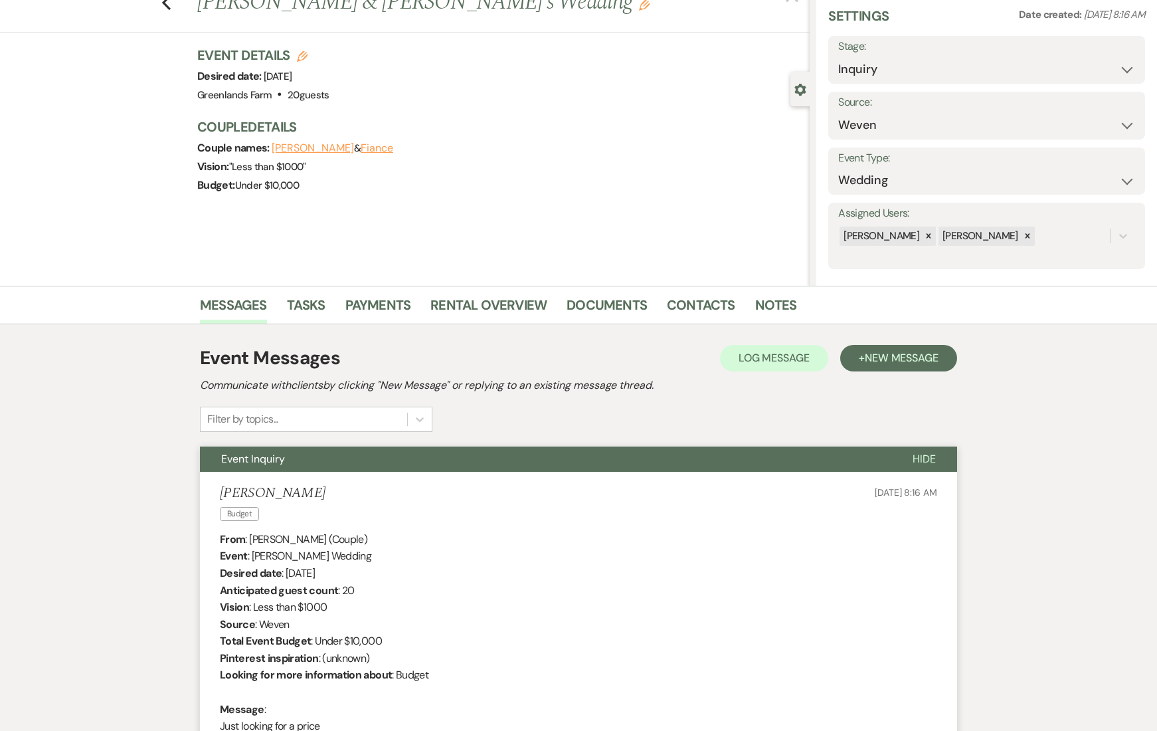
scroll to position [0, 0]
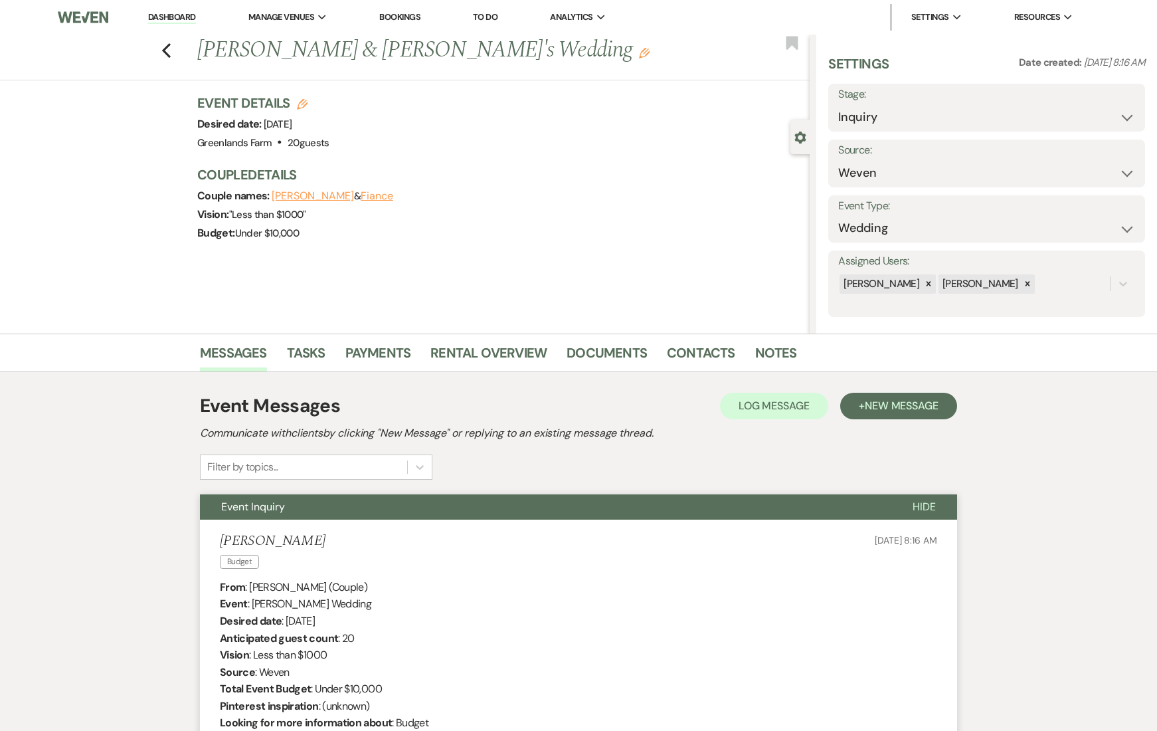
click at [160, 43] on div "Previous [PERSON_NAME] & [PERSON_NAME]'s Wedding Edit Bookmark" at bounding box center [401, 58] width 817 height 46
click at [167, 46] on icon "Previous" at bounding box center [166, 51] width 10 height 16
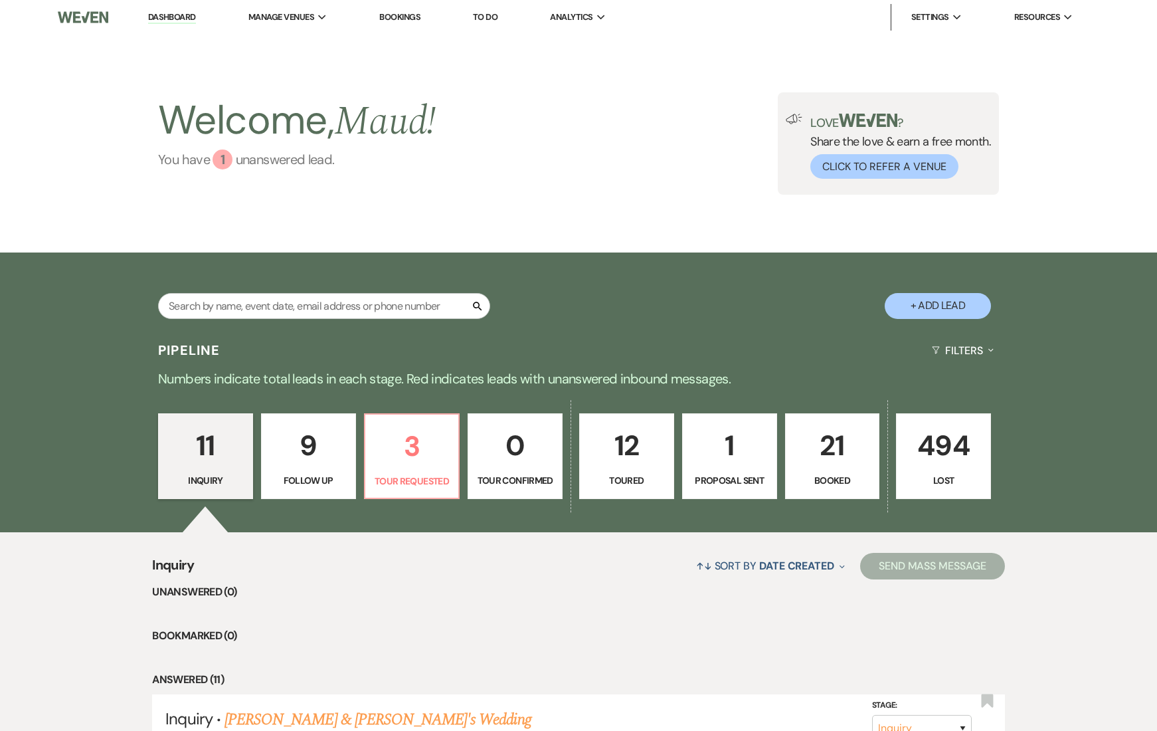
click at [243, 157] on link "You have 1 unanswered lead ." at bounding box center [297, 160] width 278 height 20
click at [400, 480] on p "Tour Requested" at bounding box center [412, 481] width 78 height 15
select select "2"
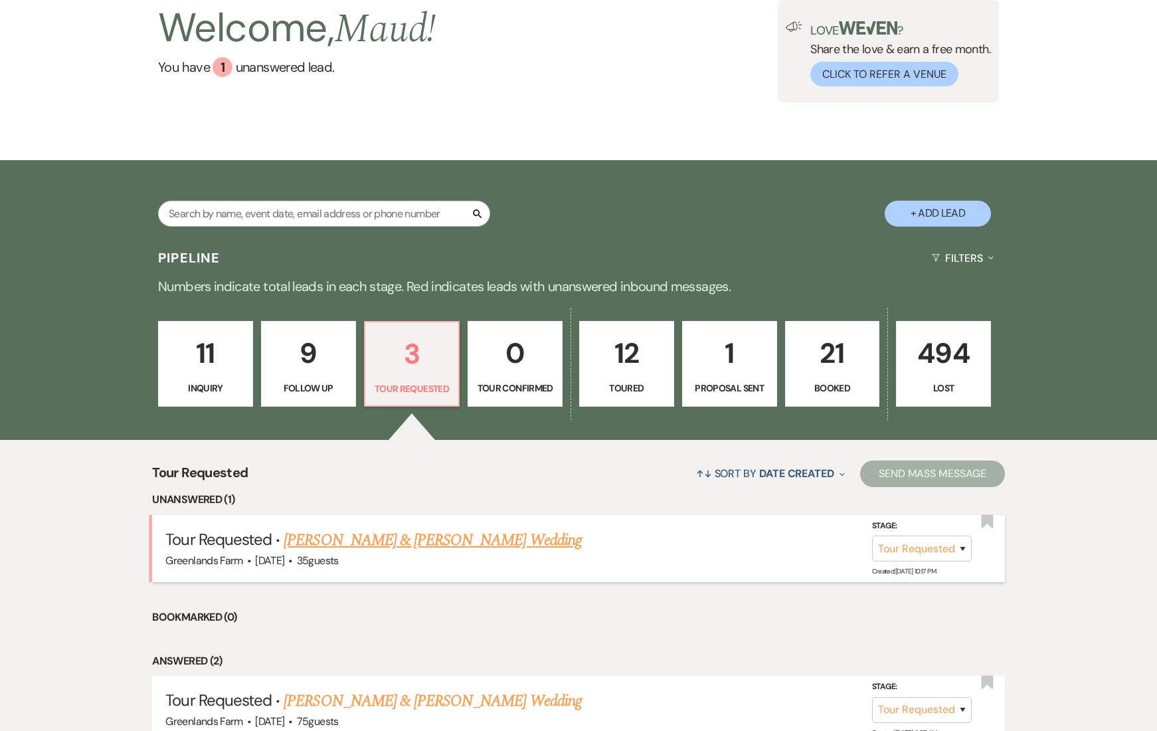
scroll to position [287, 0]
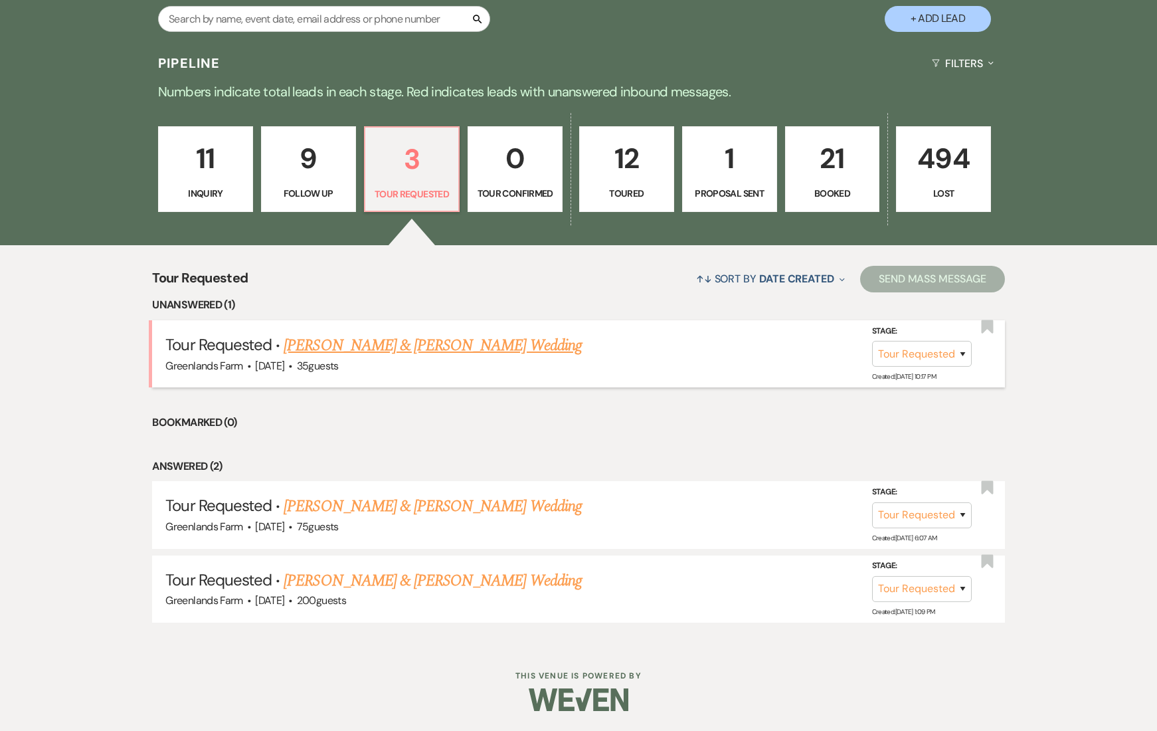
click at [381, 347] on link "[PERSON_NAME] & [PERSON_NAME] Wedding" at bounding box center [433, 346] width 298 height 24
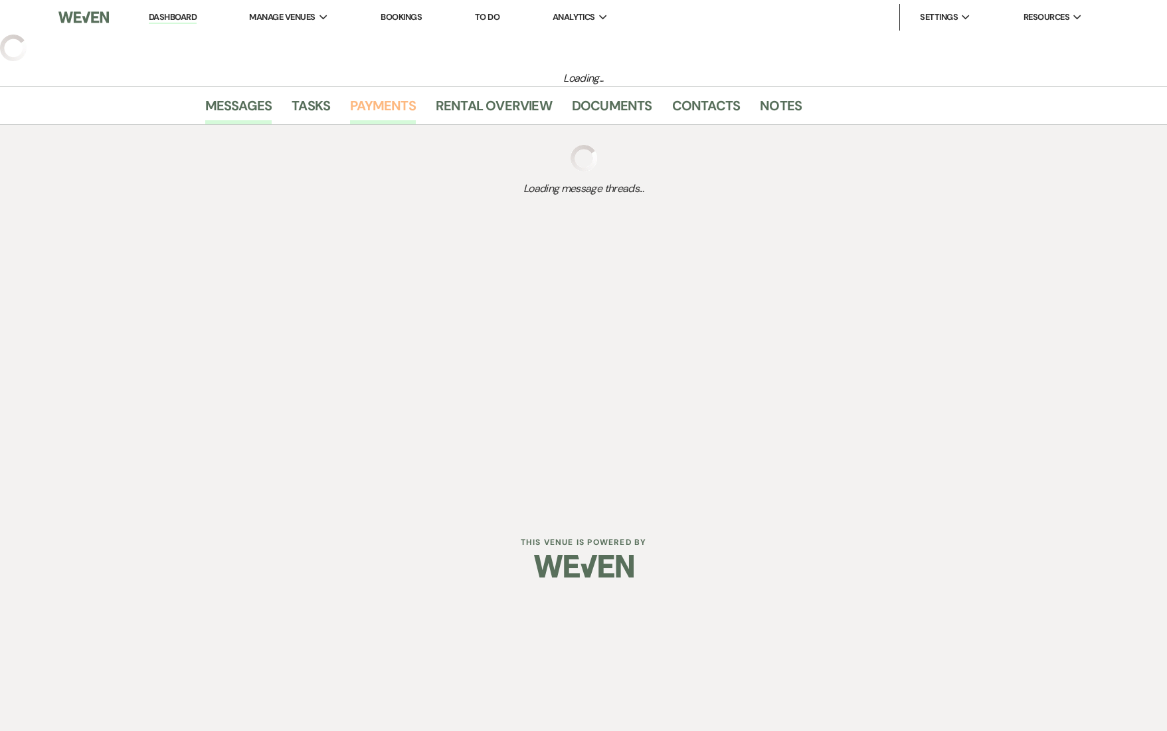
select select "2"
select select "1"
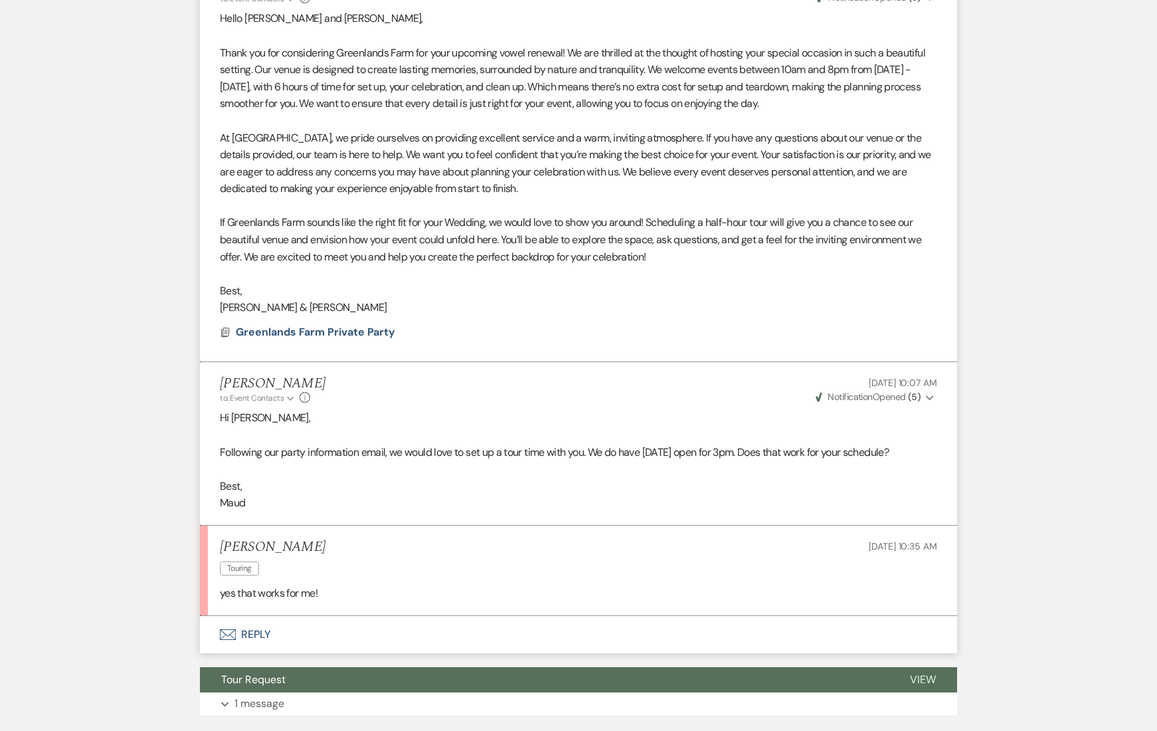
scroll to position [770, 0]
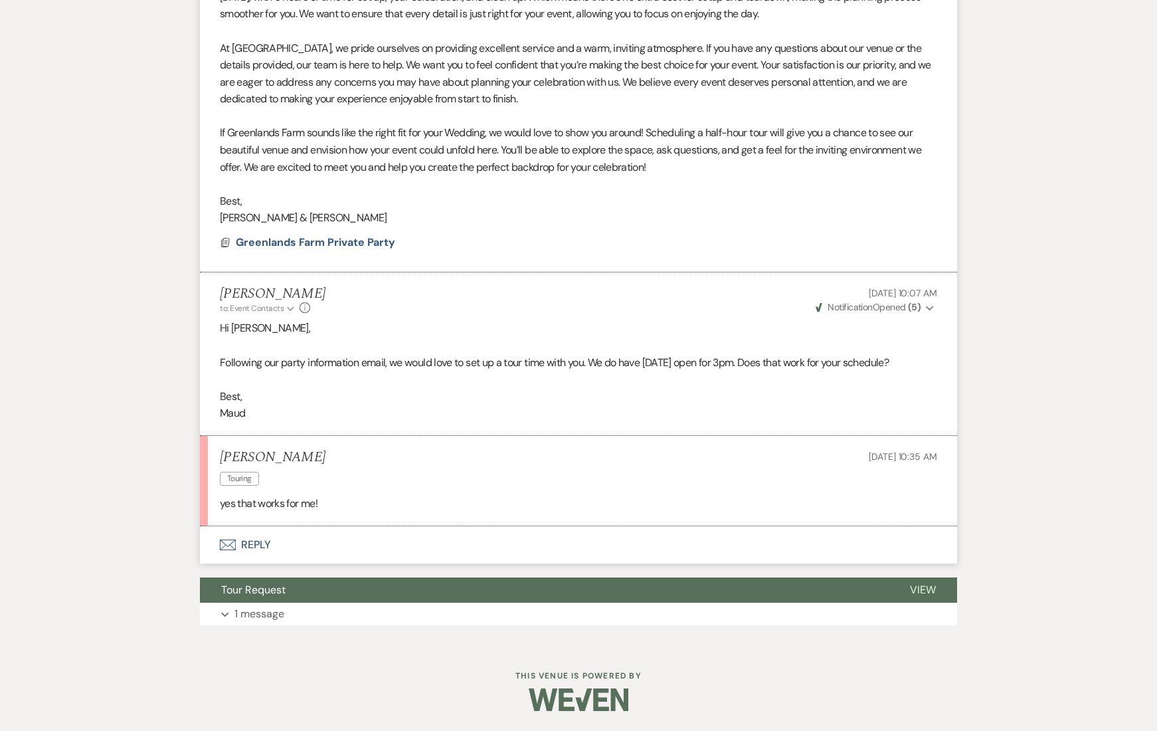
click at [259, 535] on button "Envelope Reply" at bounding box center [578, 544] width 757 height 37
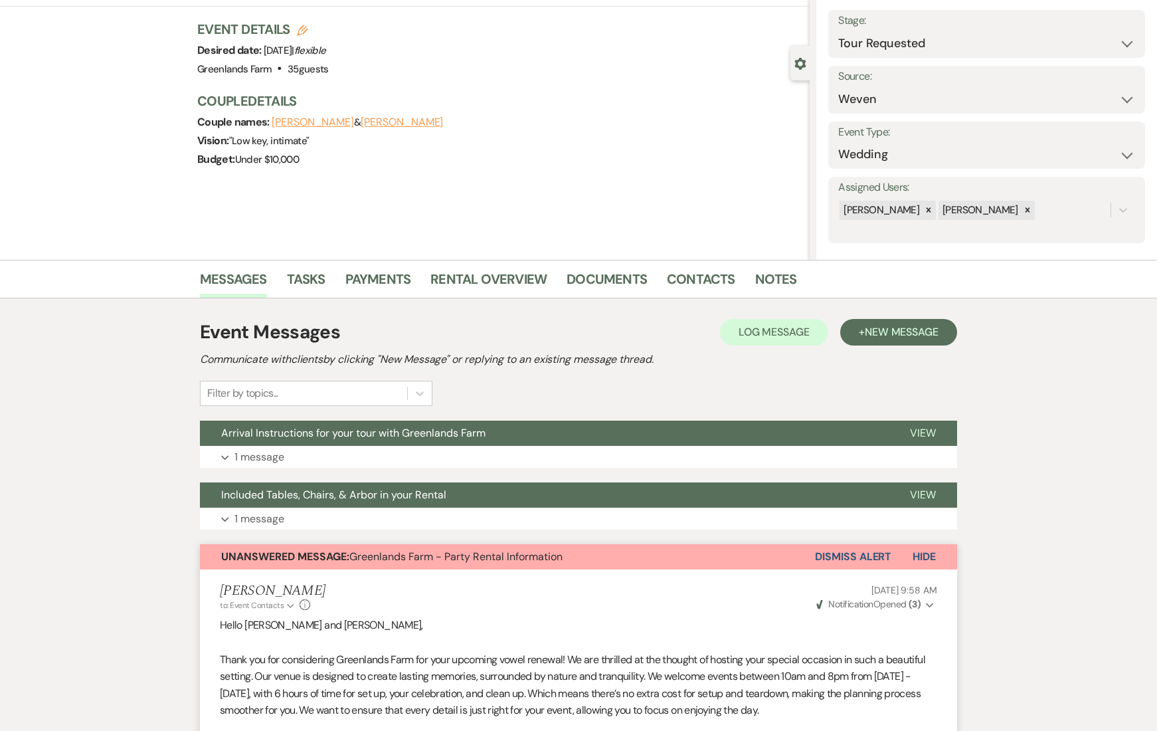
scroll to position [0, 0]
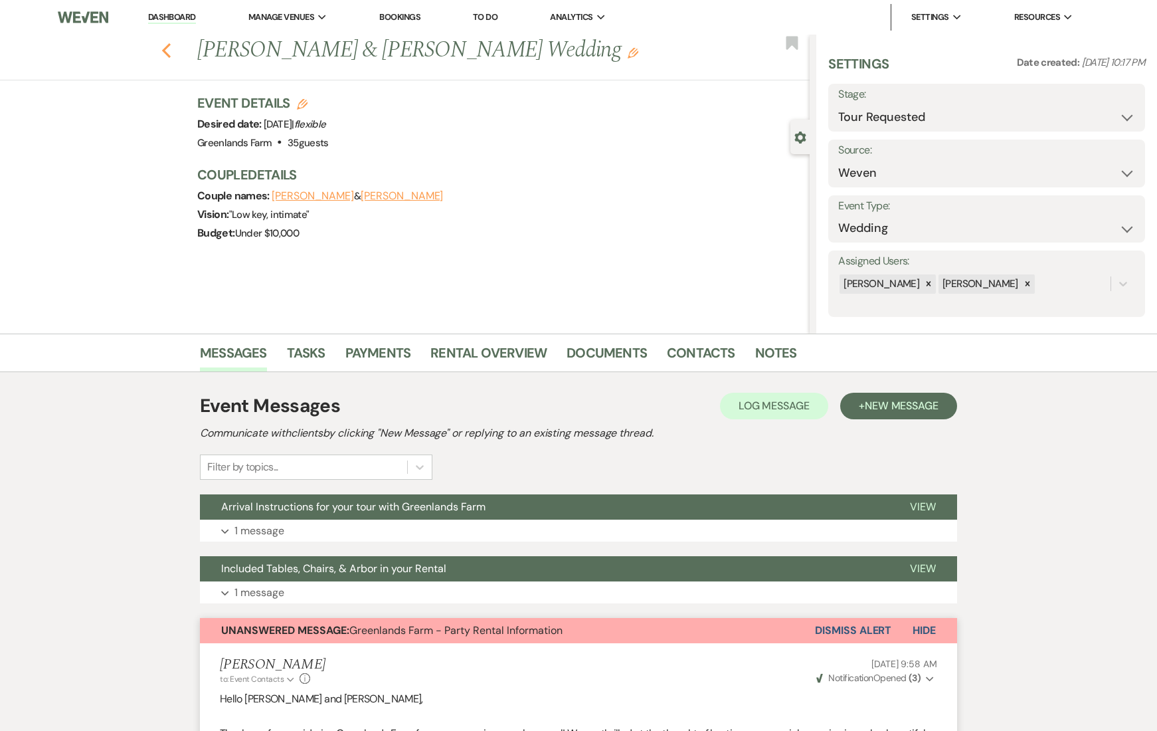
click at [168, 54] on icon "Previous" at bounding box center [166, 51] width 10 height 16
select select "2"
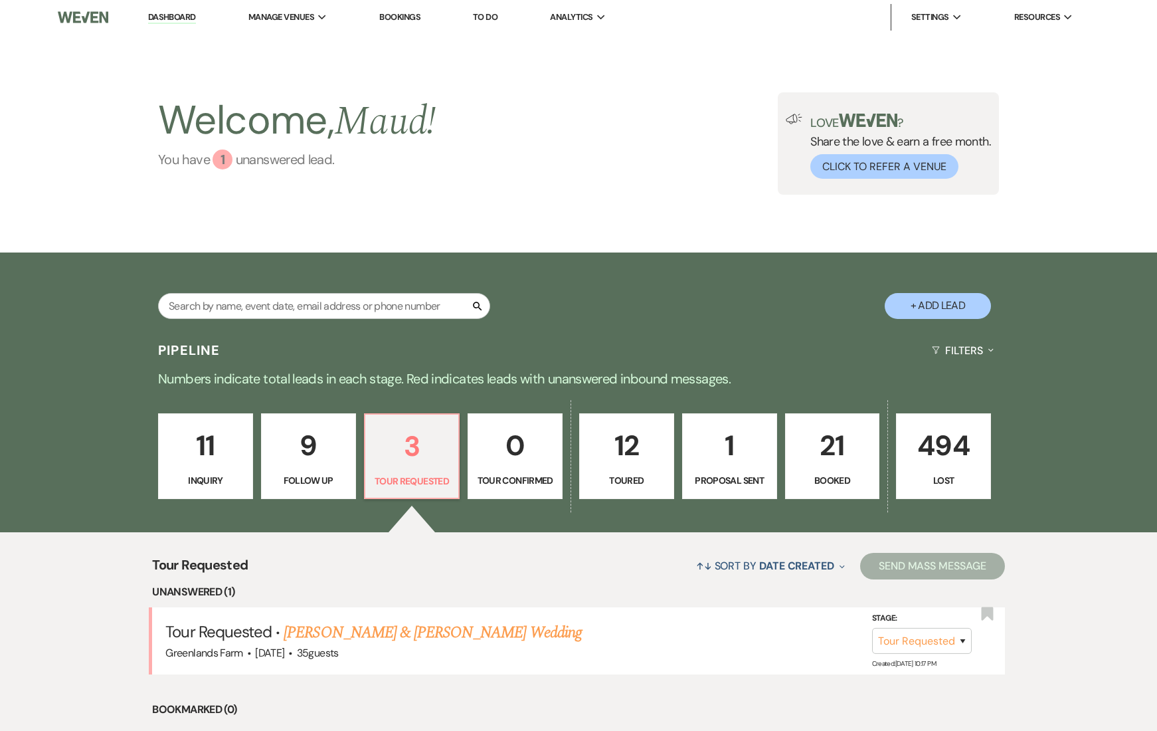
click at [239, 155] on link "You have 1 unanswered lead ." at bounding box center [297, 160] width 278 height 20
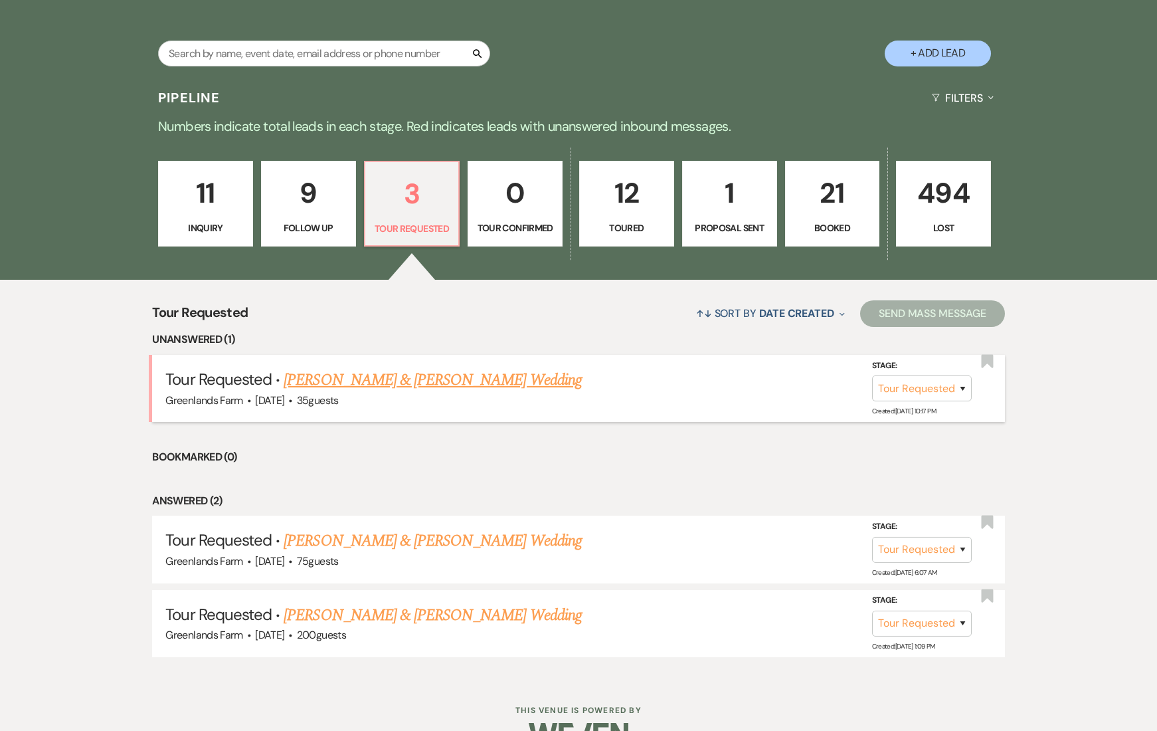
click at [512, 381] on link "[PERSON_NAME] & [PERSON_NAME] Wedding" at bounding box center [433, 380] width 298 height 24
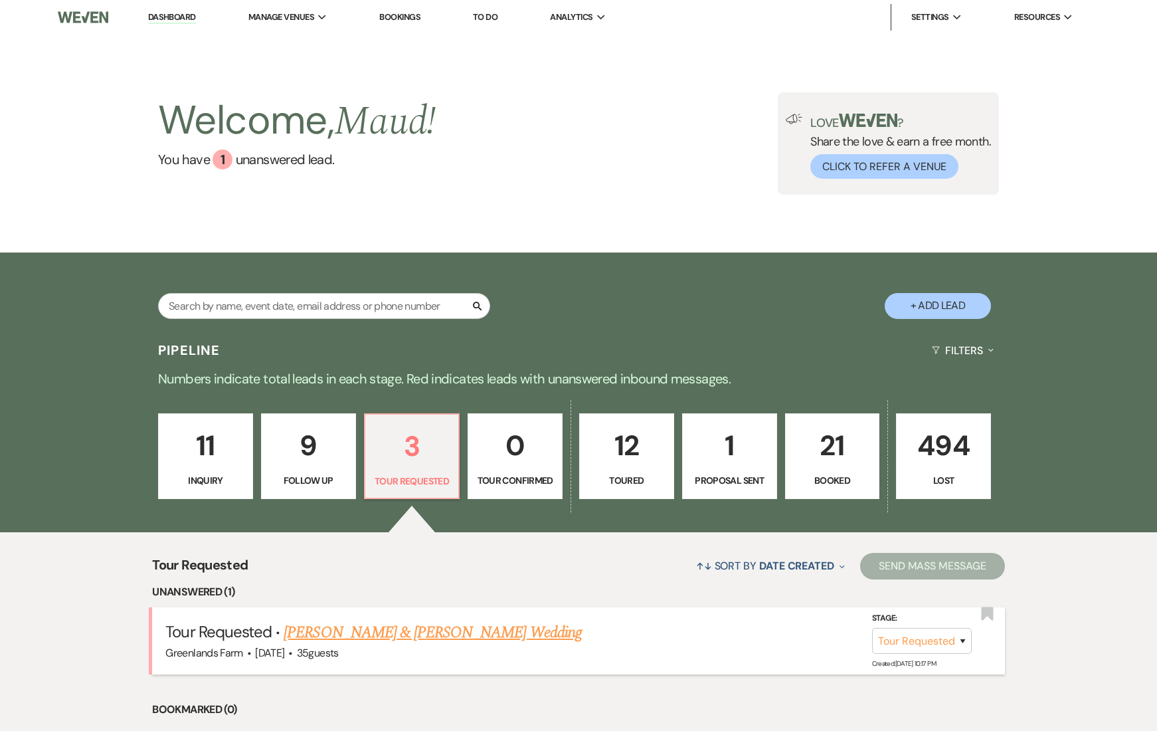
select select "2"
select select "1"
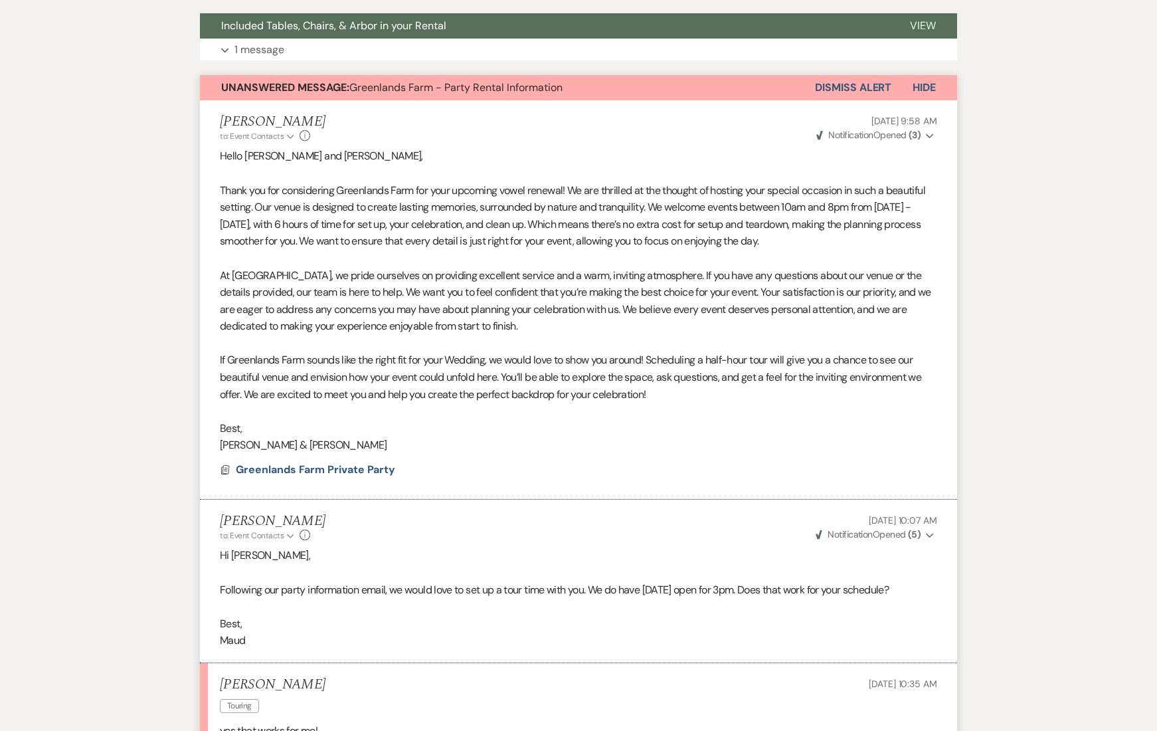
scroll to position [408, 0]
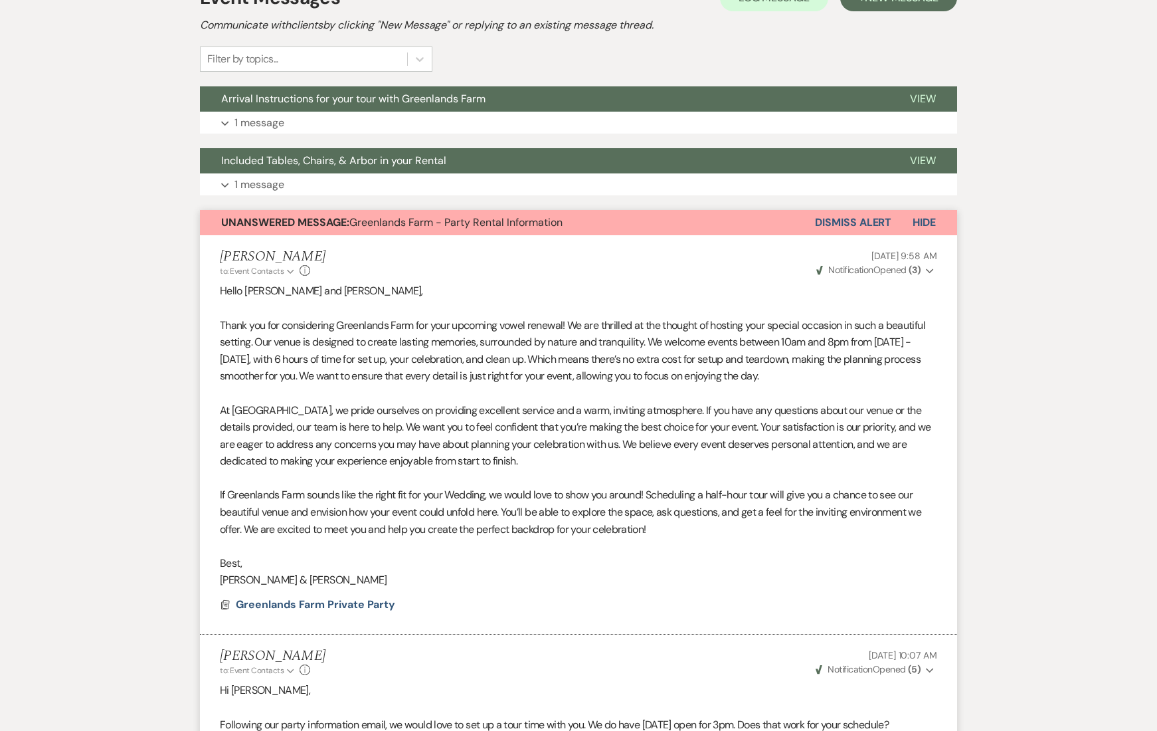
click at [853, 224] on button "Dismiss Alert" at bounding box center [853, 222] width 76 height 25
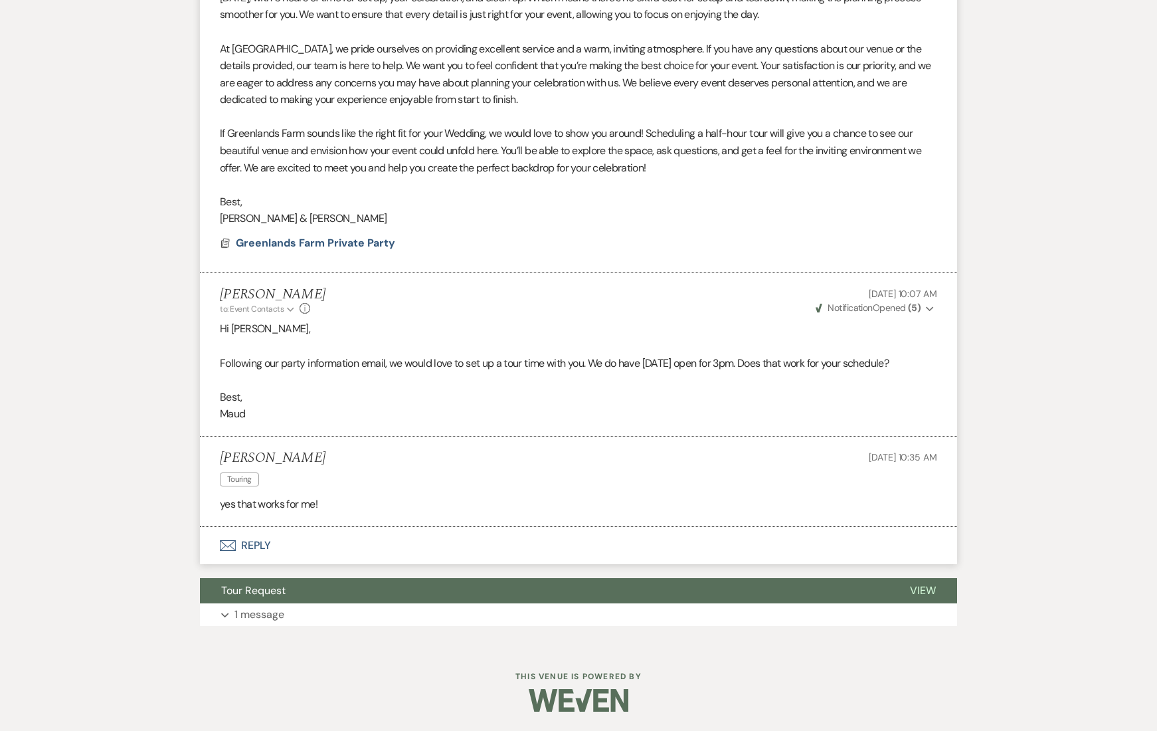
scroll to position [770, 0]
click at [276, 607] on p "1 message" at bounding box center [260, 613] width 50 height 17
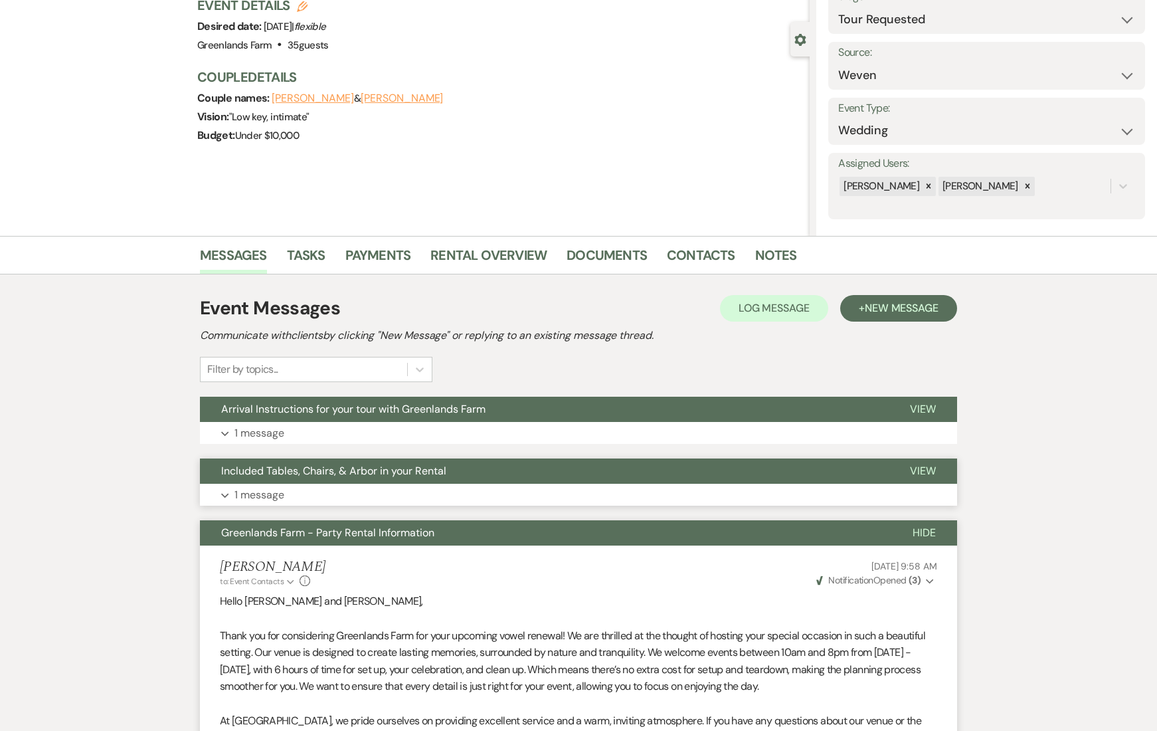
scroll to position [0, 0]
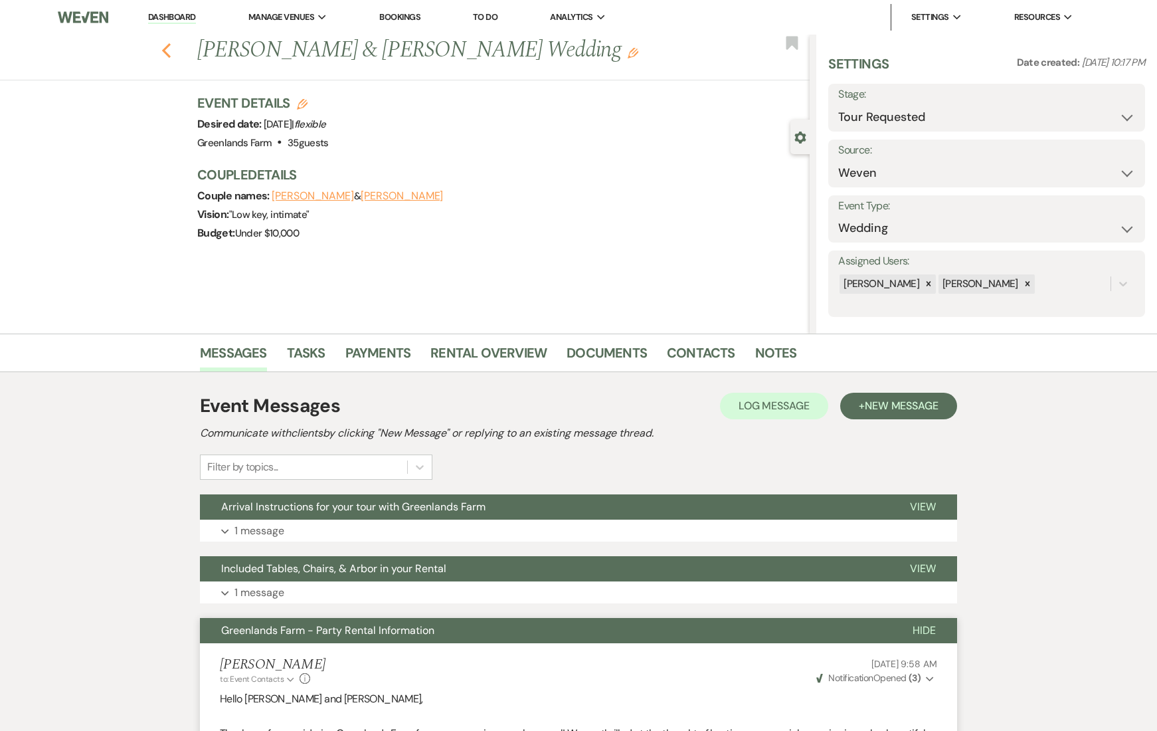
click at [169, 51] on use "button" at bounding box center [166, 50] width 9 height 15
select select "2"
